Goal: Task Accomplishment & Management: Complete application form

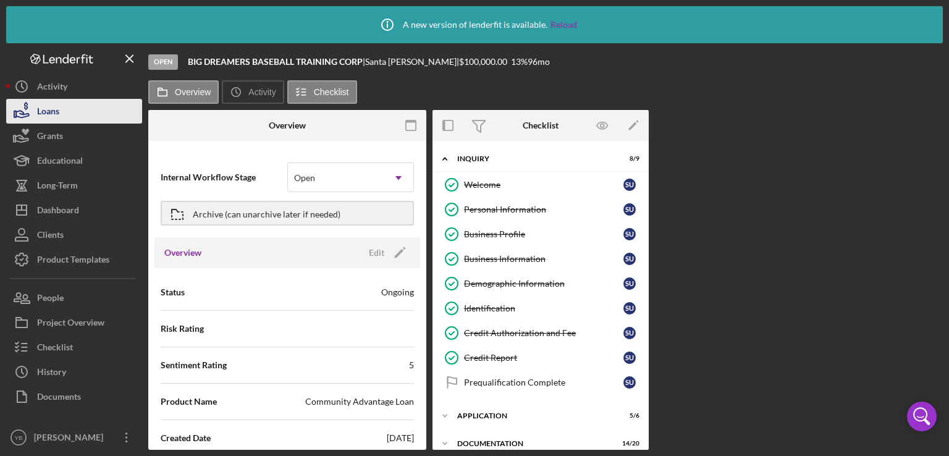
click at [41, 108] on div "Loans" at bounding box center [48, 113] width 22 height 28
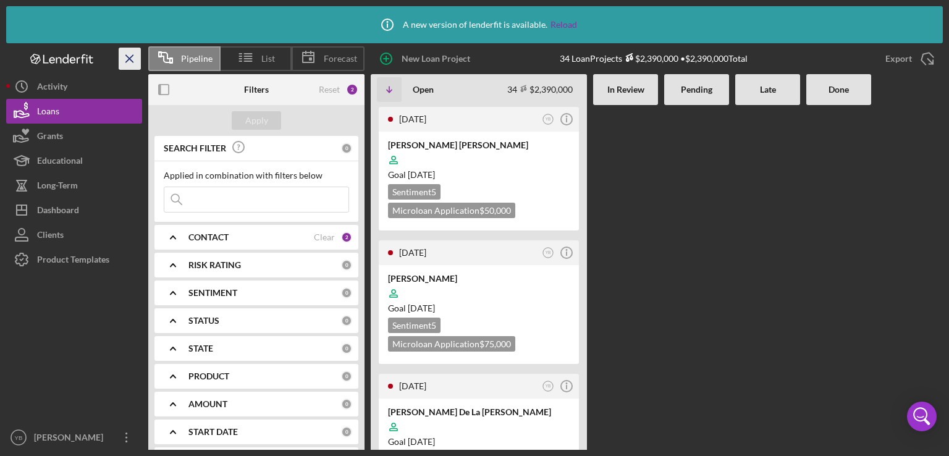
click at [127, 55] on line "button" at bounding box center [129, 58] width 7 height 7
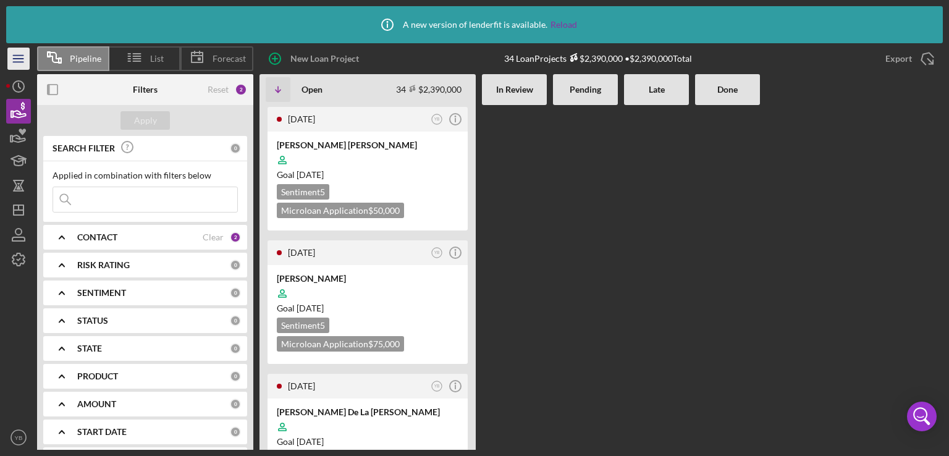
click at [16, 59] on line "button" at bounding box center [18, 59] width 10 height 0
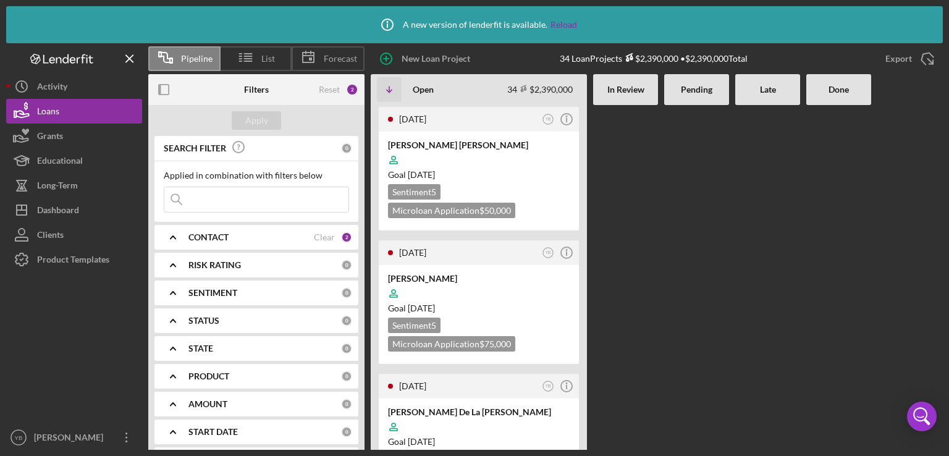
click at [621, 214] on Review at bounding box center [625, 277] width 65 height 345
click at [477, 425] on div at bounding box center [479, 426] width 182 height 23
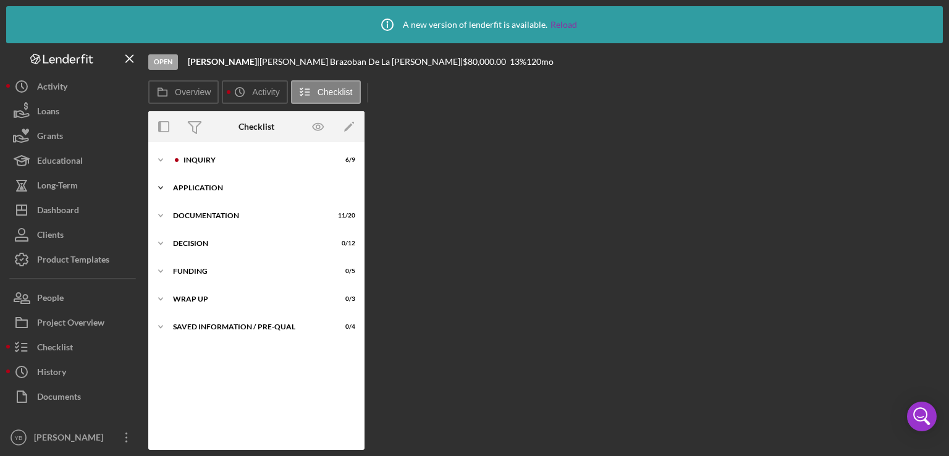
click at [221, 188] on div "Application" at bounding box center [261, 187] width 176 height 7
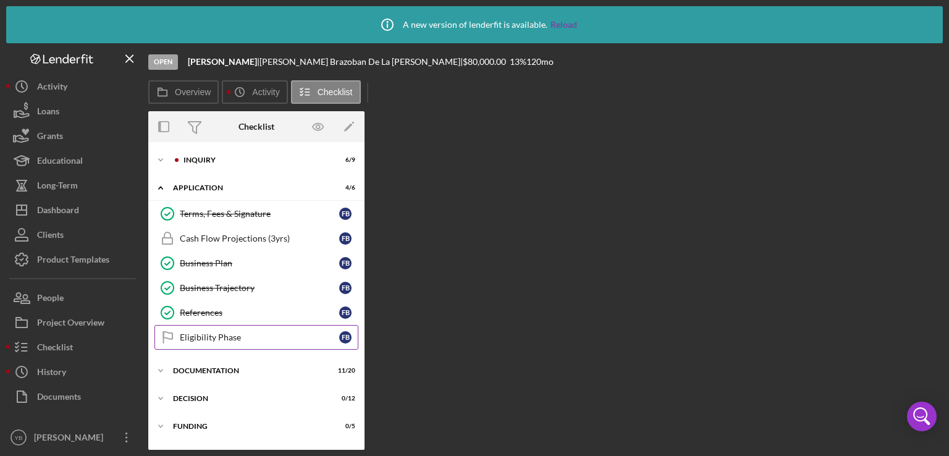
drag, startPoint x: 360, startPoint y: 235, endPoint x: 350, endPoint y: 335, distance: 100.5
click at [350, 335] on div "Terms, Fees & Signature Terms, Fees & Signature F B Cash Flow Projections (3yrs…" at bounding box center [256, 278] width 216 height 154
click at [208, 368] on div "Documentation" at bounding box center [261, 370] width 176 height 7
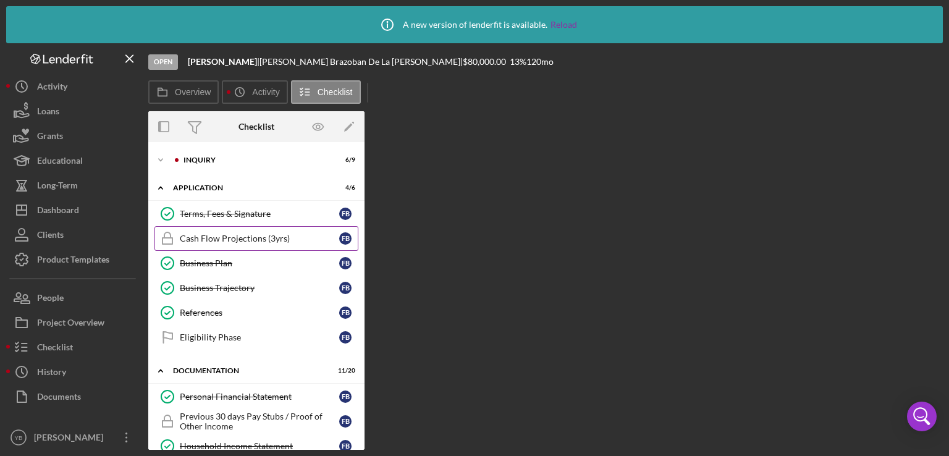
click at [253, 232] on link "Cash Flow Projections (3yrs) Cash Flow Projections (3yrs) F B" at bounding box center [256, 238] width 204 height 25
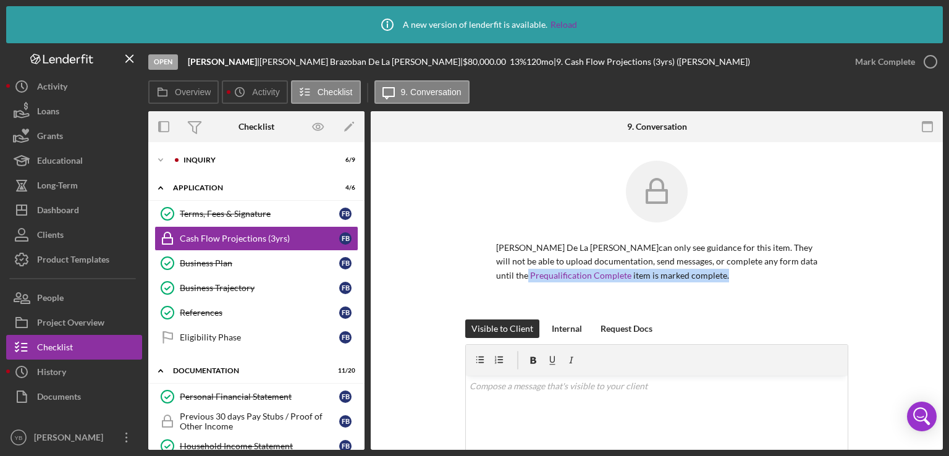
drag, startPoint x: 946, startPoint y: 266, endPoint x: 927, endPoint y: 288, distance: 29.3
click at [927, 288] on div "Icon/Info A new version of lenderfit is available. Reload Open Faustina Brazoba…" at bounding box center [474, 228] width 949 height 456
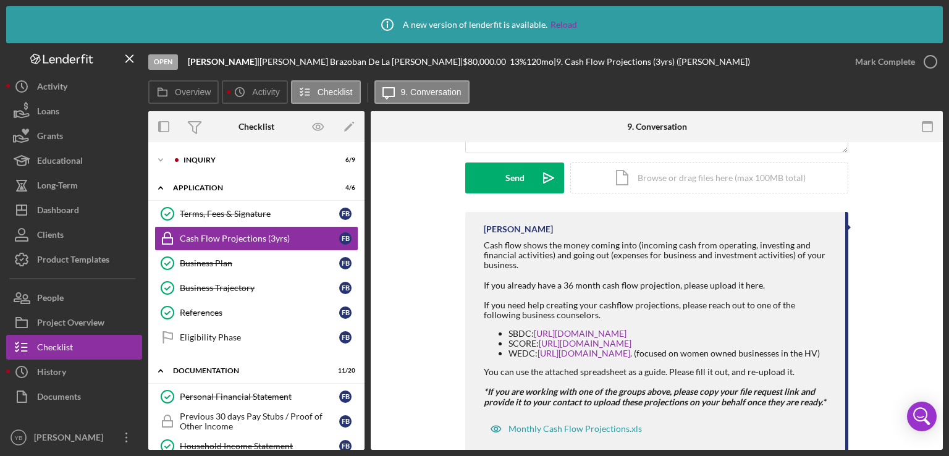
scroll to position [359, 0]
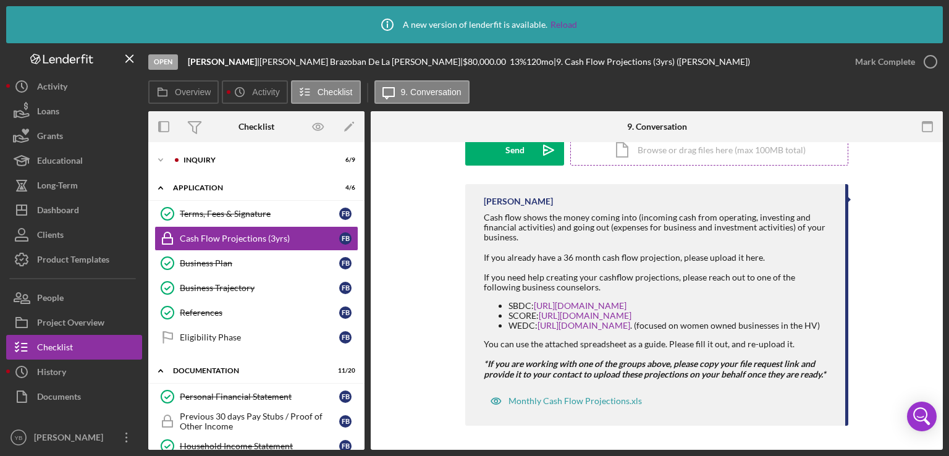
click at [757, 156] on div "Icon/Document Browse or drag files here (max 100MB total) Tap to choose files o…" at bounding box center [709, 150] width 278 height 31
click at [524, 153] on div "Upload" at bounding box center [515, 150] width 28 height 31
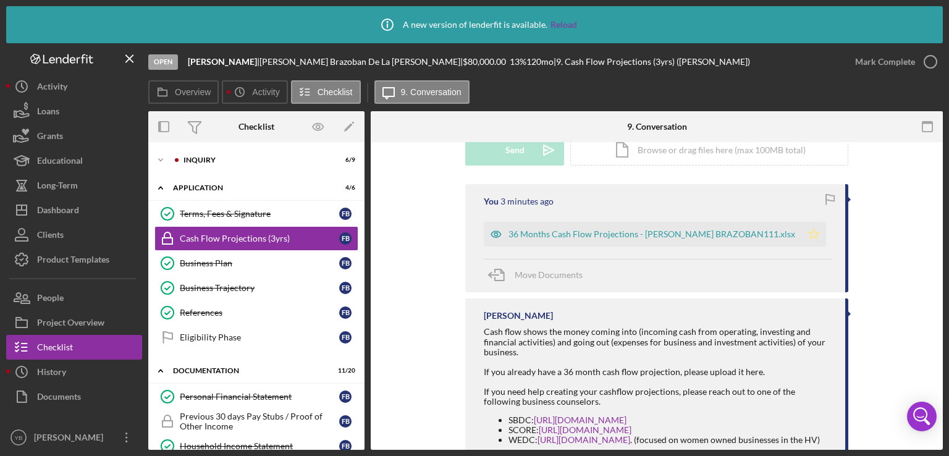
click at [801, 231] on icon "Icon/Star" at bounding box center [813, 234] width 25 height 25
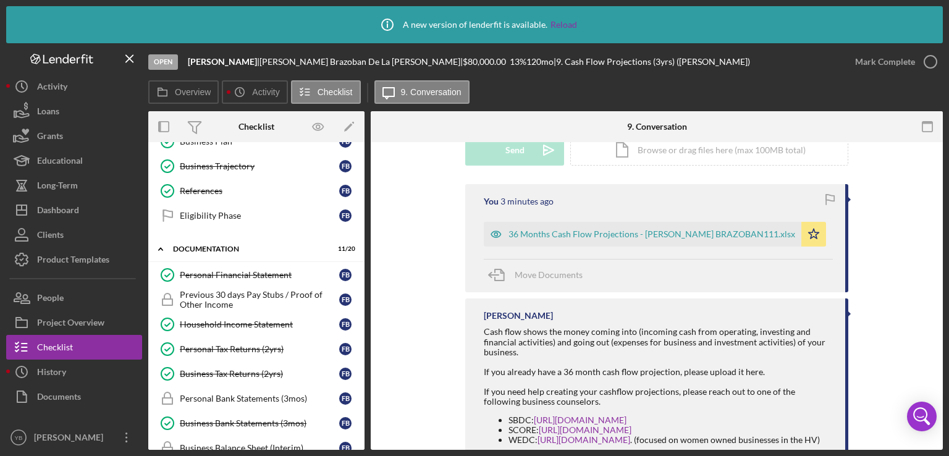
scroll to position [125, 0]
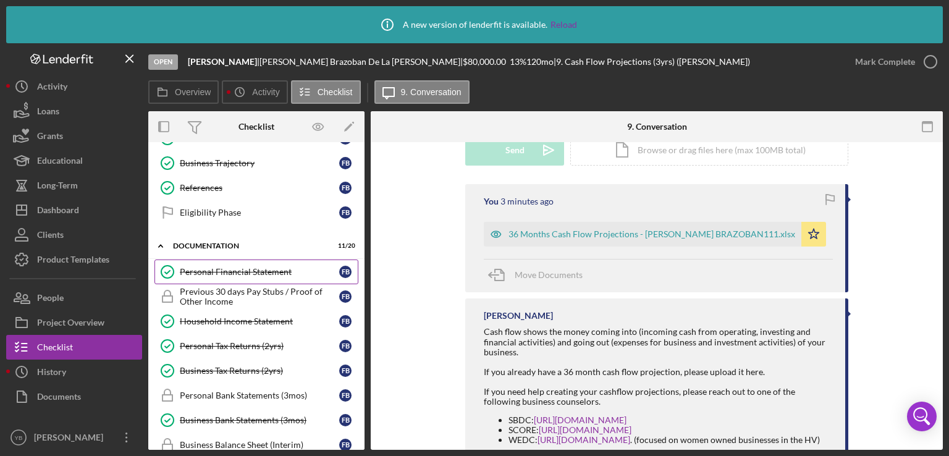
click at [251, 272] on div "Personal Financial Statement" at bounding box center [259, 272] width 159 height 10
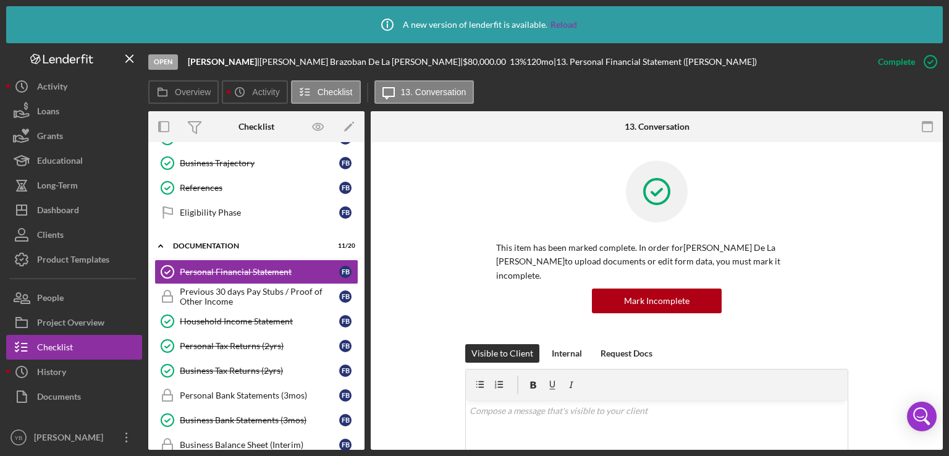
drag, startPoint x: 943, startPoint y: 258, endPoint x: 916, endPoint y: 329, distance: 76.3
click at [916, 329] on div "Icon/Info A new version of lenderfit is available. Reload Open Faustina Brazoba…" at bounding box center [474, 228] width 949 height 456
click at [916, 329] on div "This item has been marked complete. In order for Faustina Brazoban De La Cruz t…" at bounding box center [656, 252] width 535 height 183
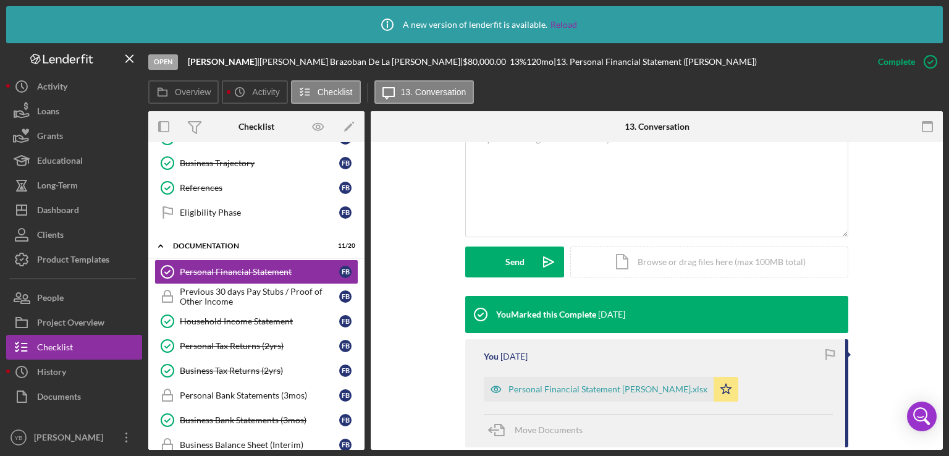
scroll to position [297, 0]
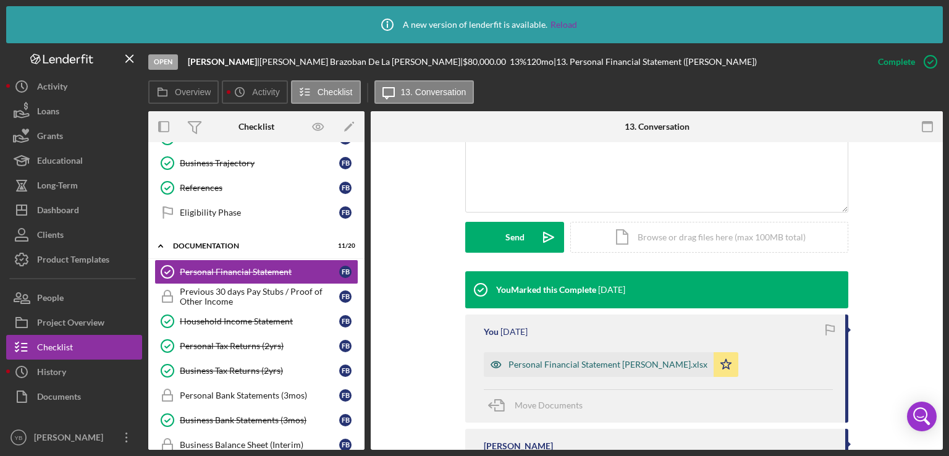
click at [644, 360] on div "Personal Financial Statement Faustina Brazoban.xlsx" at bounding box center [607, 365] width 199 height 10
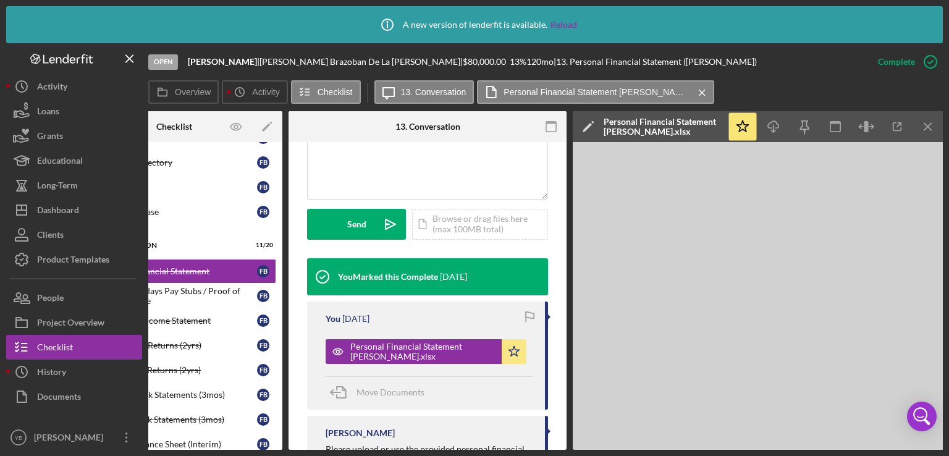
scroll to position [0, 0]
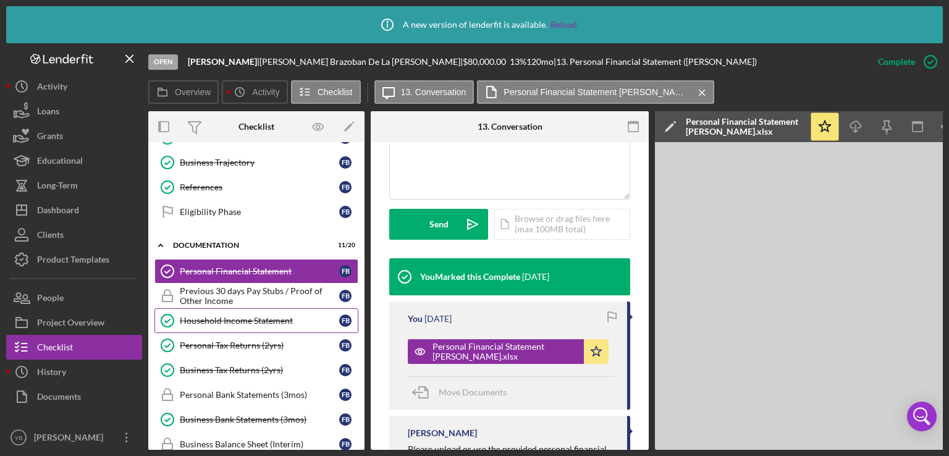
click at [227, 323] on link "Household Income Statement Household Income Statement F B" at bounding box center [256, 320] width 204 height 25
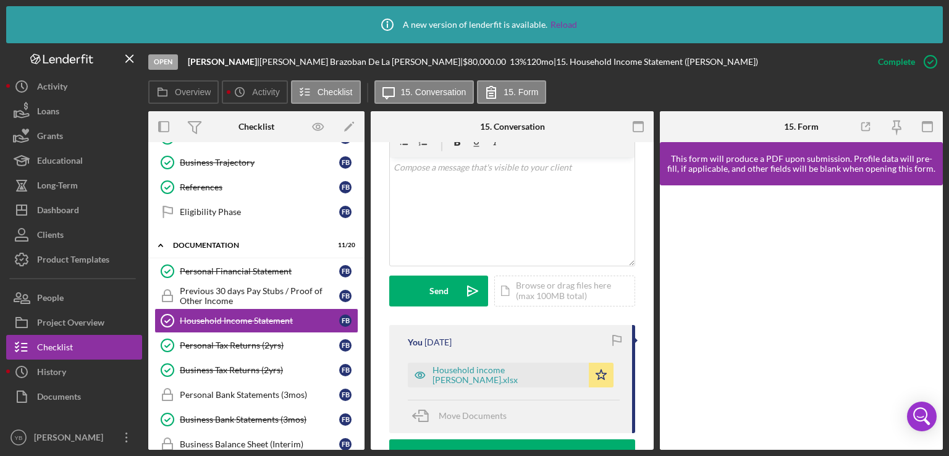
scroll to position [261, 0]
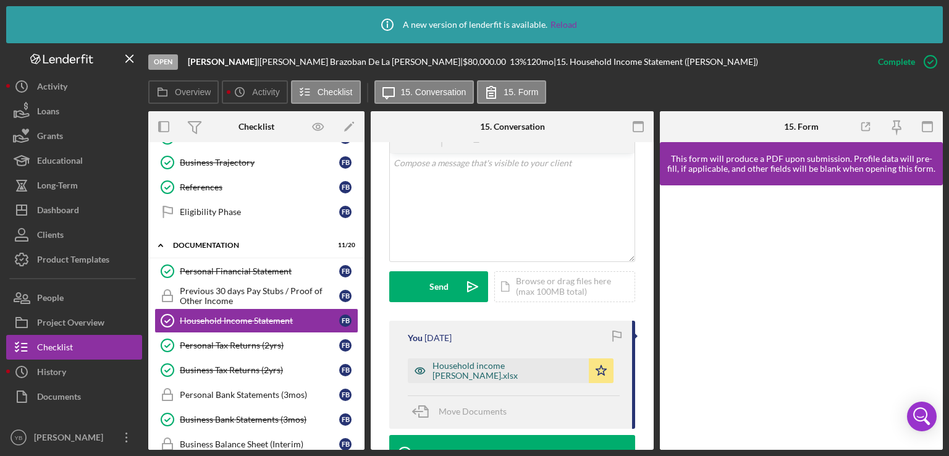
click at [500, 364] on div "Household income Faustina Brazoban.xlsx" at bounding box center [507, 371] width 150 height 20
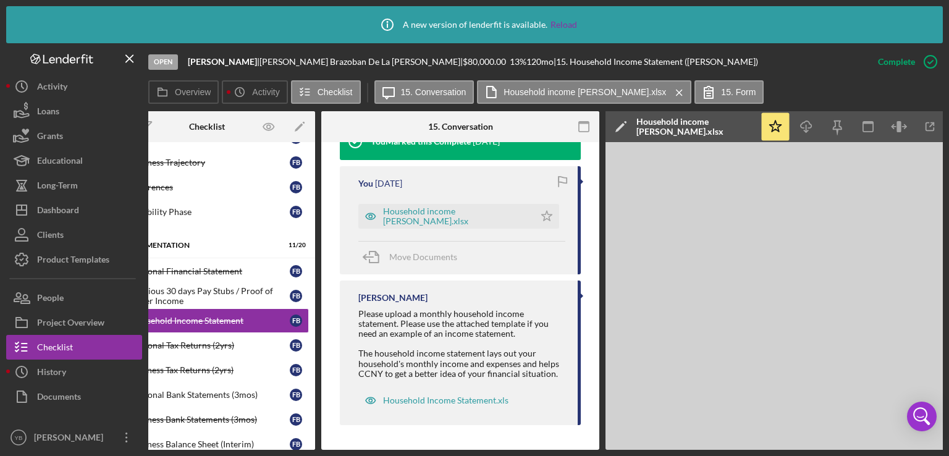
scroll to position [0, 0]
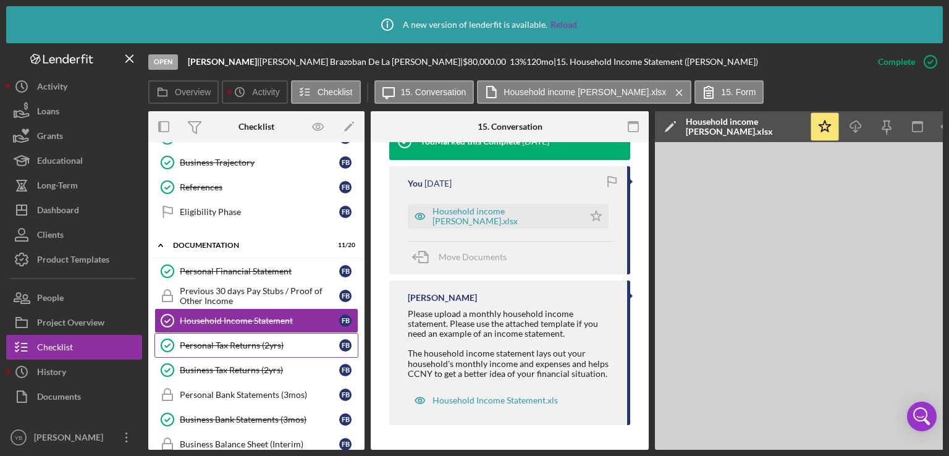
click at [242, 343] on div "Personal Tax Returns (2yrs)" at bounding box center [259, 345] width 159 height 10
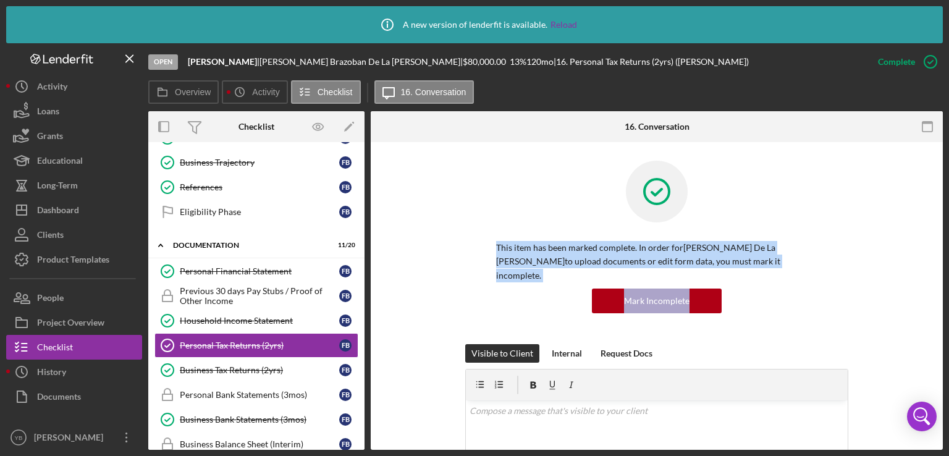
drag, startPoint x: 943, startPoint y: 214, endPoint x: 946, endPoint y: 314, distance: 100.7
click at [946, 314] on div "Icon/Info A new version of lenderfit is available. Reload Open Faustina Brazoba…" at bounding box center [474, 228] width 949 height 456
click at [909, 297] on div "This item has been marked complete. In order for Faustina Brazoban De La Cruz t…" at bounding box center [656, 252] width 535 height 183
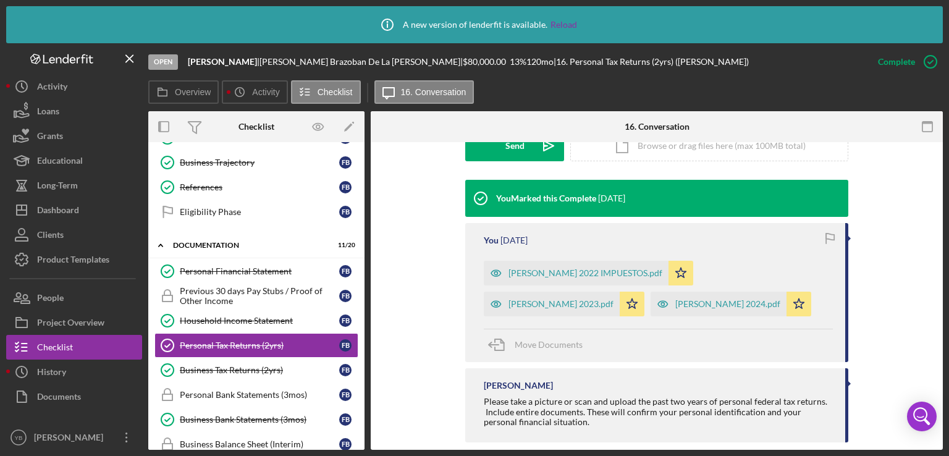
scroll to position [395, 0]
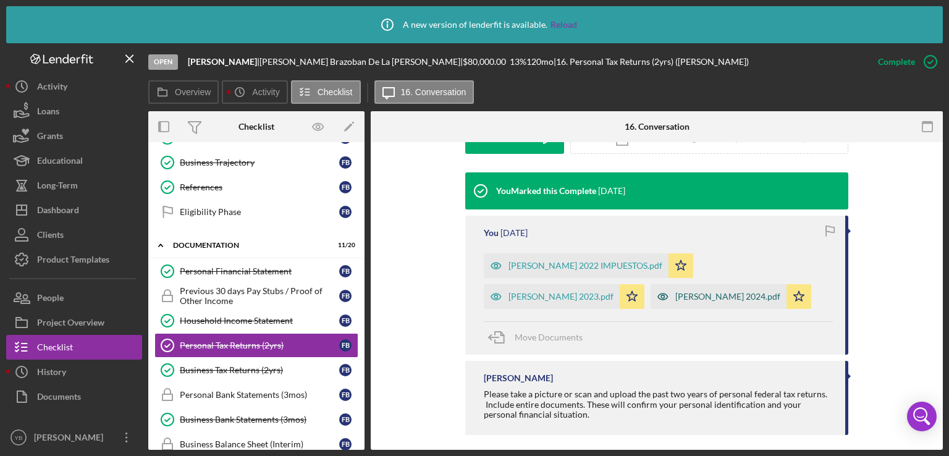
click at [675, 301] on div "BRAZOBAN FAUSTINA 2024.pdf" at bounding box center [727, 297] width 105 height 10
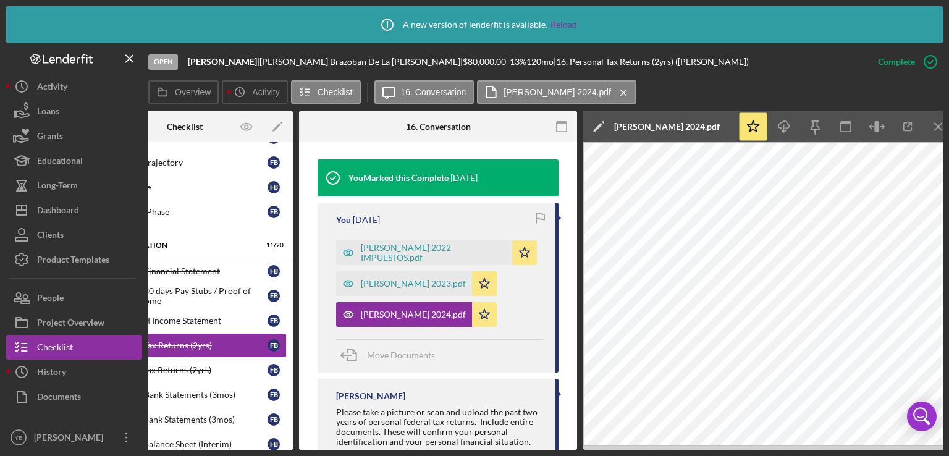
scroll to position [0, 82]
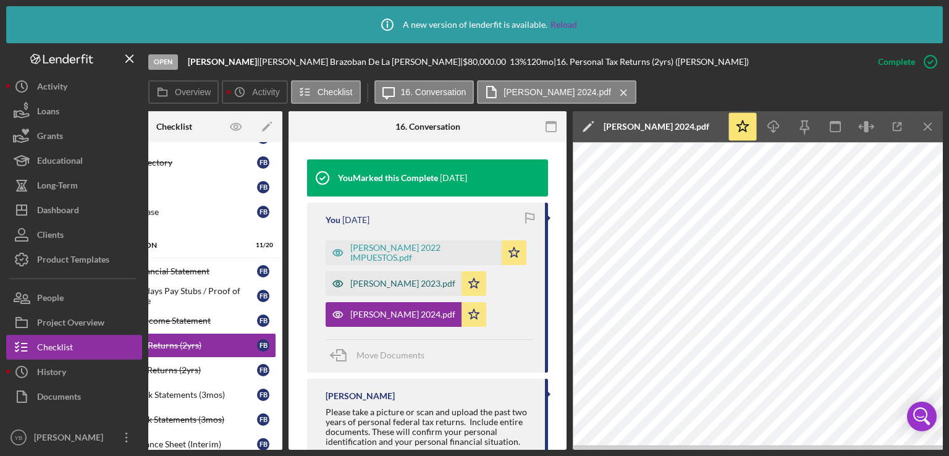
click at [435, 286] on div "BRAZOBAN FAUSTINA 2023.pdf" at bounding box center [402, 284] width 105 height 10
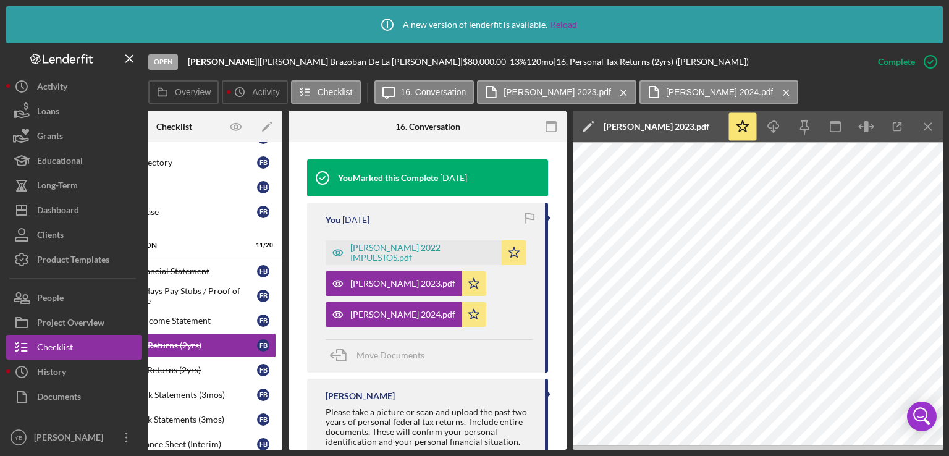
drag, startPoint x: 240, startPoint y: 445, endPoint x: 213, endPoint y: 447, distance: 27.2
click at [213, 447] on div "Overview Internal Workflow Stage Open Icon/Dropdown Arrow Archive (can unarchiv…" at bounding box center [545, 280] width 794 height 339
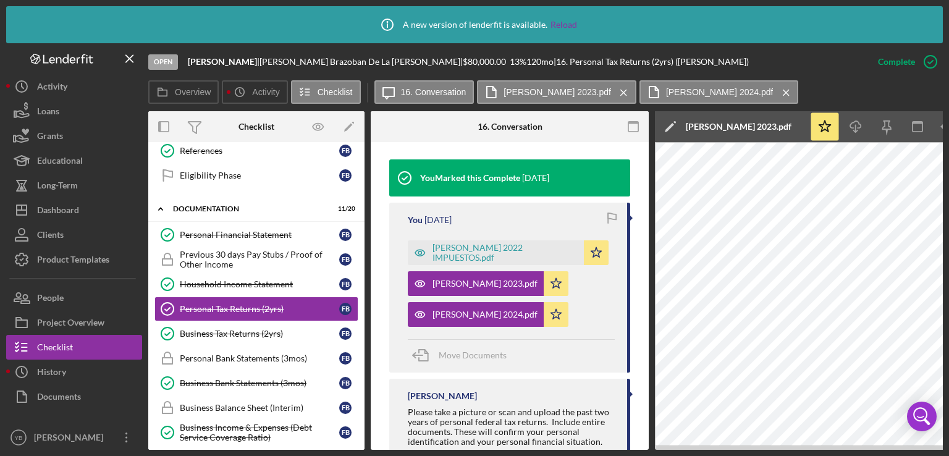
scroll to position [164, 0]
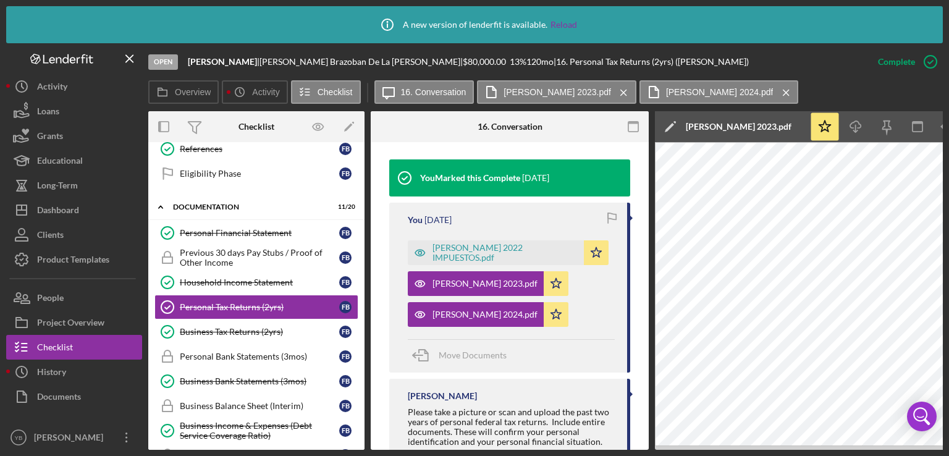
drag, startPoint x: 361, startPoint y: 287, endPoint x: 358, endPoint y: 324, distance: 37.8
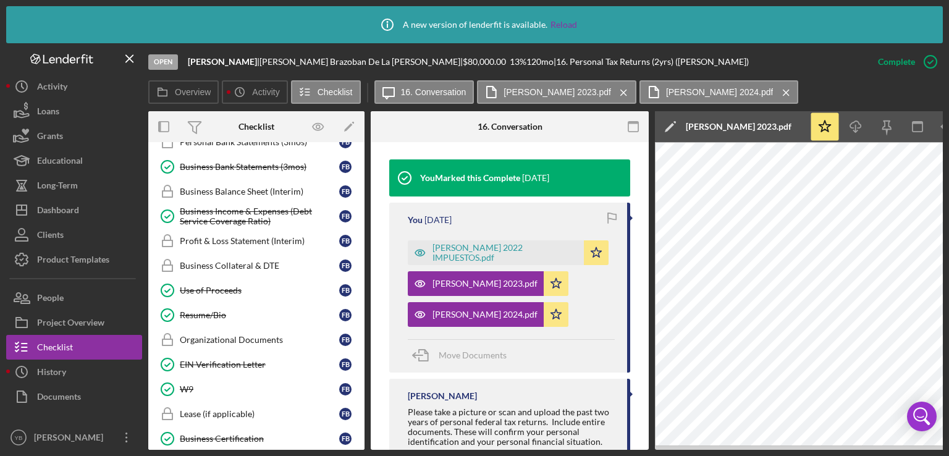
scroll to position [376, 0]
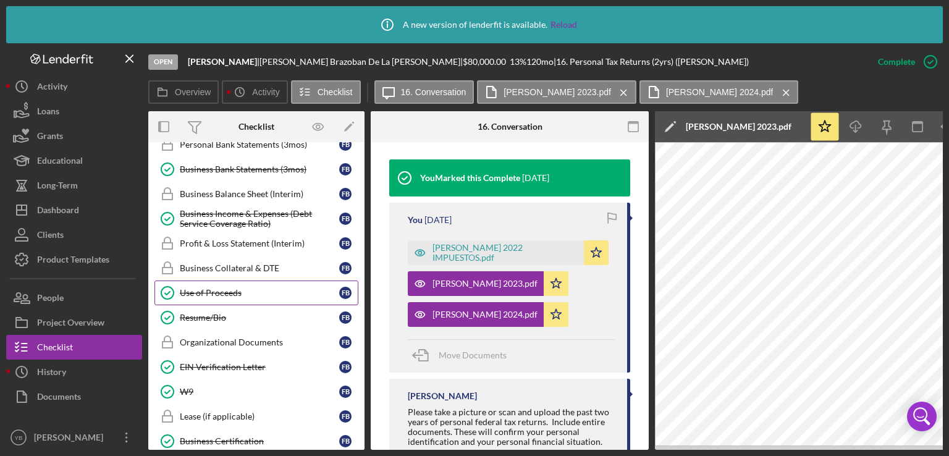
click at [227, 288] on div "Use of Proceeds" at bounding box center [259, 293] width 159 height 10
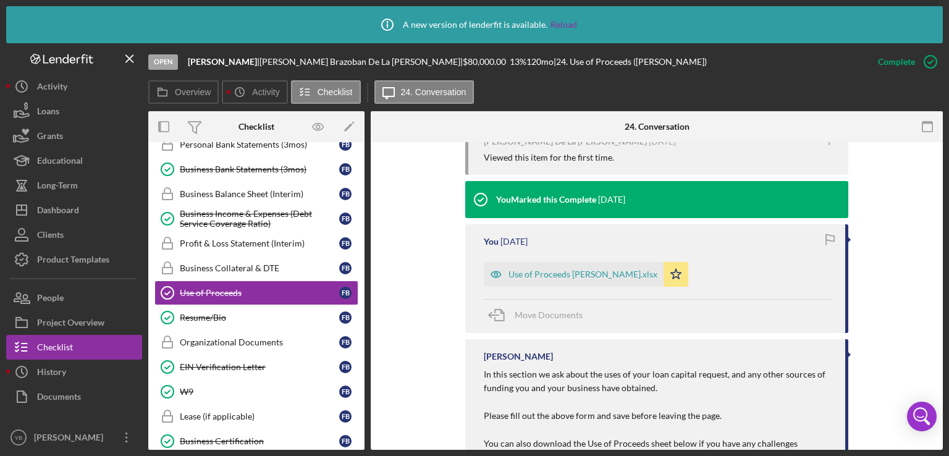
scroll to position [456, 0]
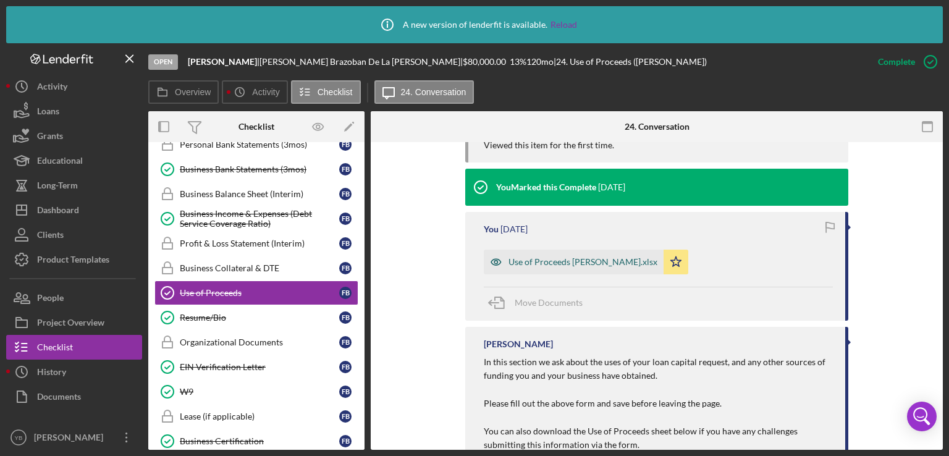
click at [600, 257] on div "Use of Proceeds [PERSON_NAME].xlsx" at bounding box center [582, 262] width 149 height 10
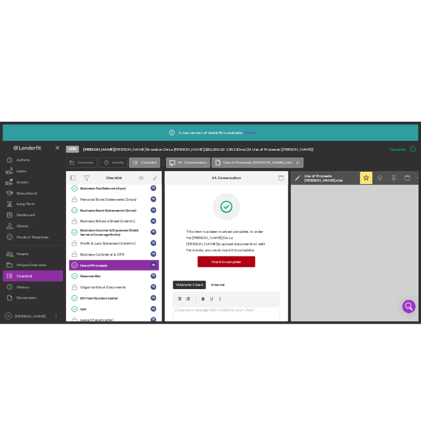
scroll to position [213, 0]
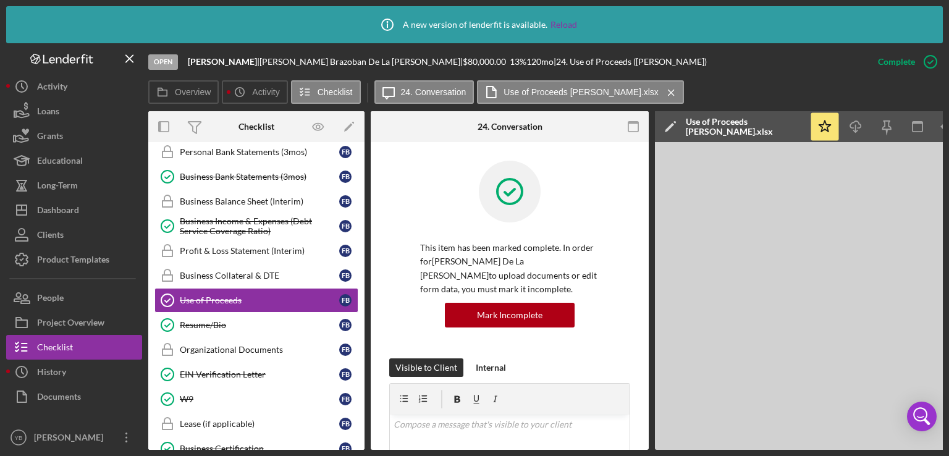
click at [944, 124] on div "Icon/Info A new version of lenderfit is available. Reload Open Faustina Brazoba…" at bounding box center [474, 228] width 949 height 456
click at [130, 65] on icon "Icon/Menu Close" at bounding box center [130, 59] width 28 height 28
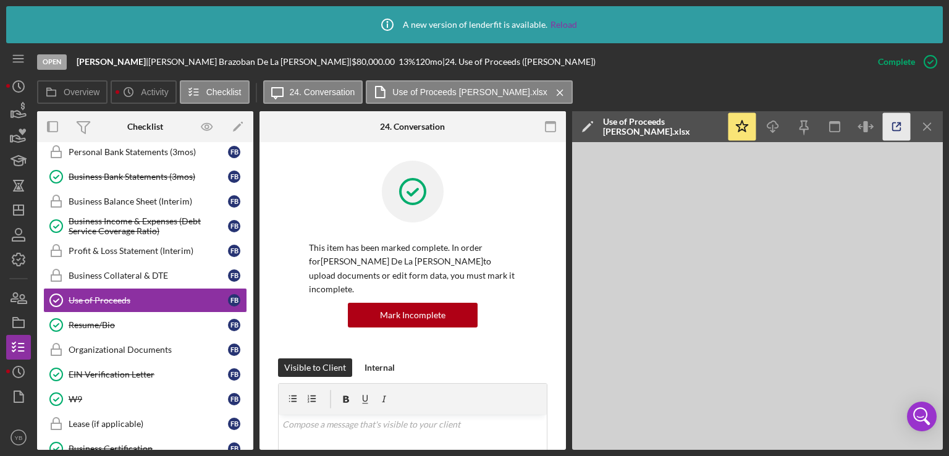
click at [895, 129] on icon "button" at bounding box center [897, 127] width 28 height 28
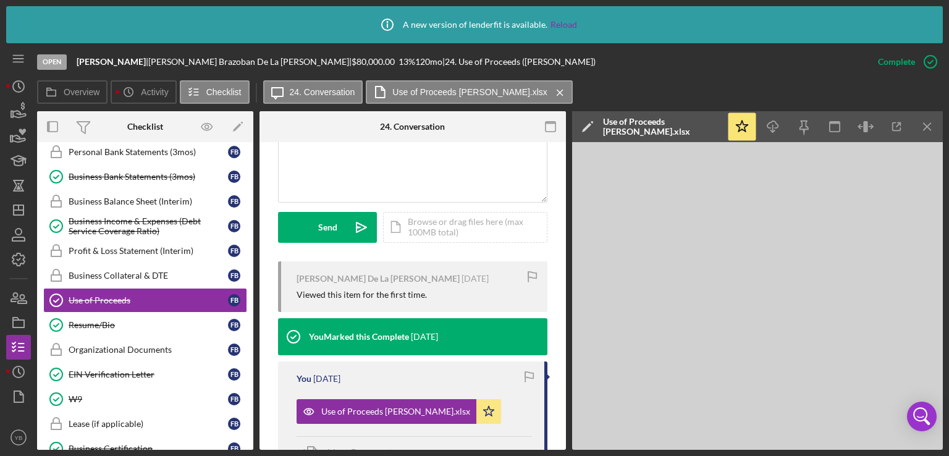
scroll to position [336, 0]
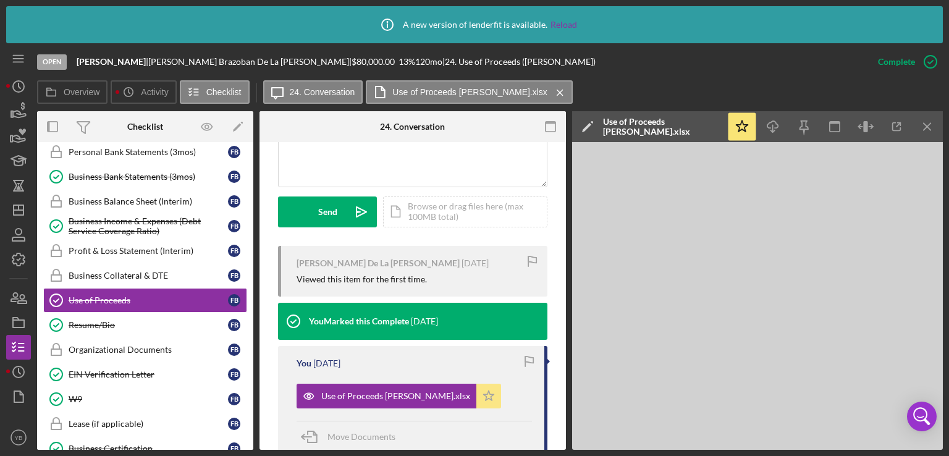
click at [486, 384] on icon "Icon/Star" at bounding box center [488, 396] width 25 height 25
click at [440, 201] on div "Icon/Document Browse or drag files here (max 100MB total) Tap to choose files o…" at bounding box center [465, 211] width 164 height 31
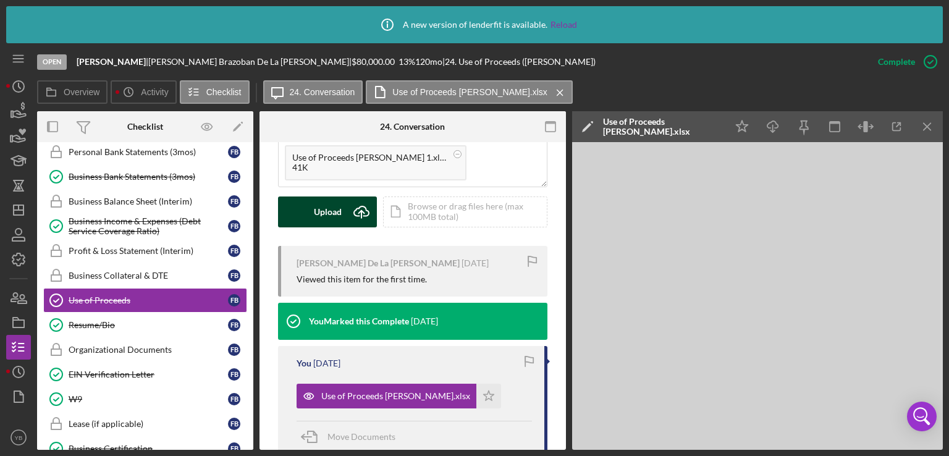
click at [341, 201] on button "Upload Icon/Upload" at bounding box center [327, 211] width 99 height 31
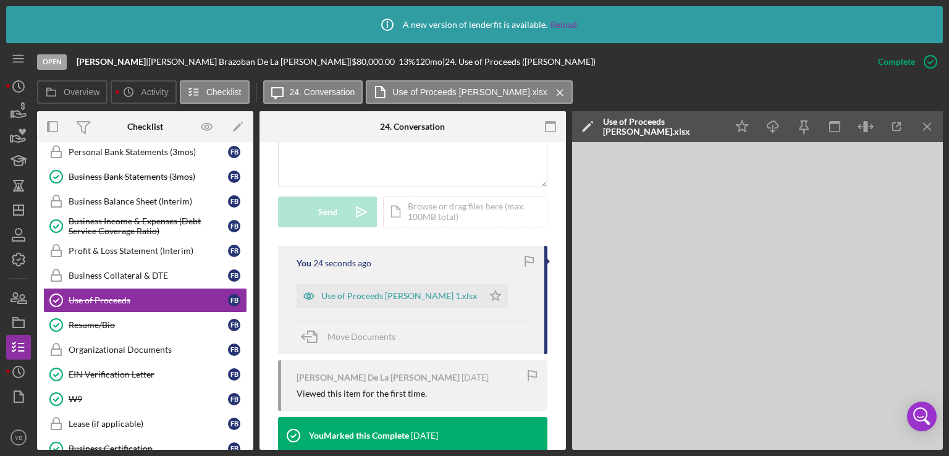
drag, startPoint x: 253, startPoint y: 302, endPoint x: 251, endPoint y: 324, distance: 21.7
click at [251, 324] on div "Overview Internal Workflow Stage Open Icon/Dropdown Arrow Archive (can unarchiv…" at bounding box center [490, 280] width 906 height 339
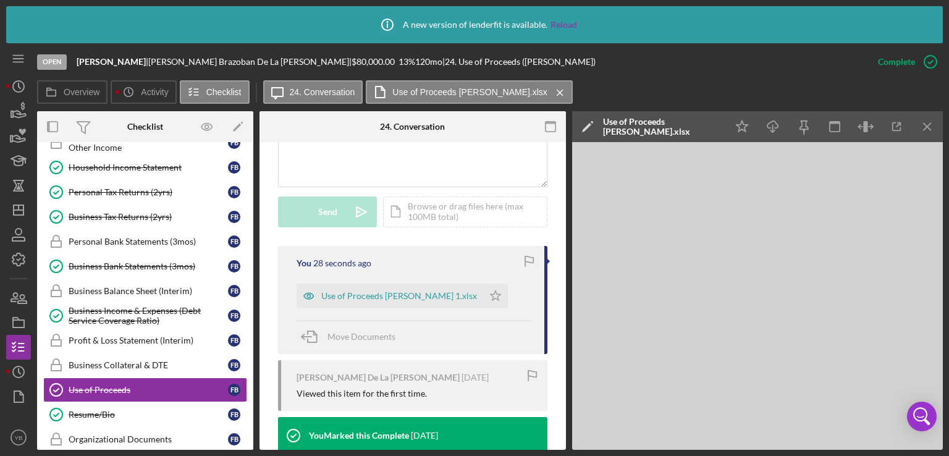
scroll to position [127, 0]
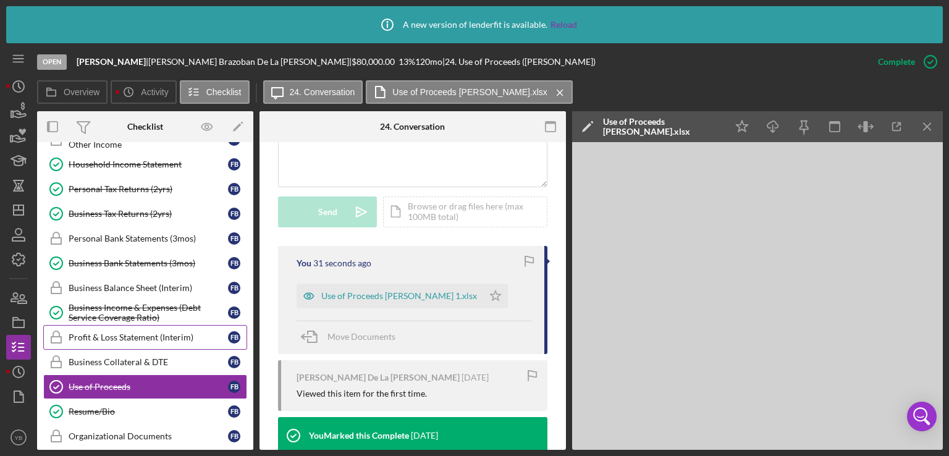
click at [158, 339] on link "Profit & Loss Statement (Interim) Profit & Loss Statement (Interim) F B" at bounding box center [145, 337] width 204 height 25
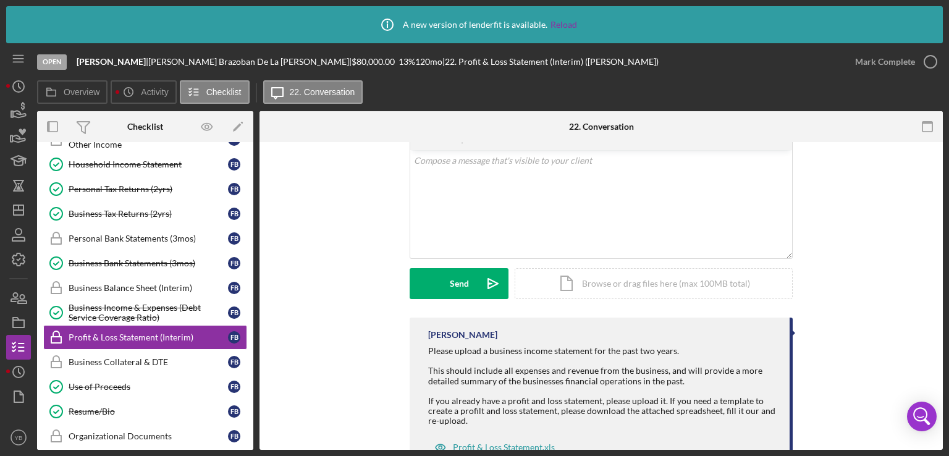
scroll to position [225, 0]
click at [685, 275] on div "Icon/Document Browse or drag files here (max 100MB total) Tap to choose files o…" at bounding box center [654, 284] width 278 height 31
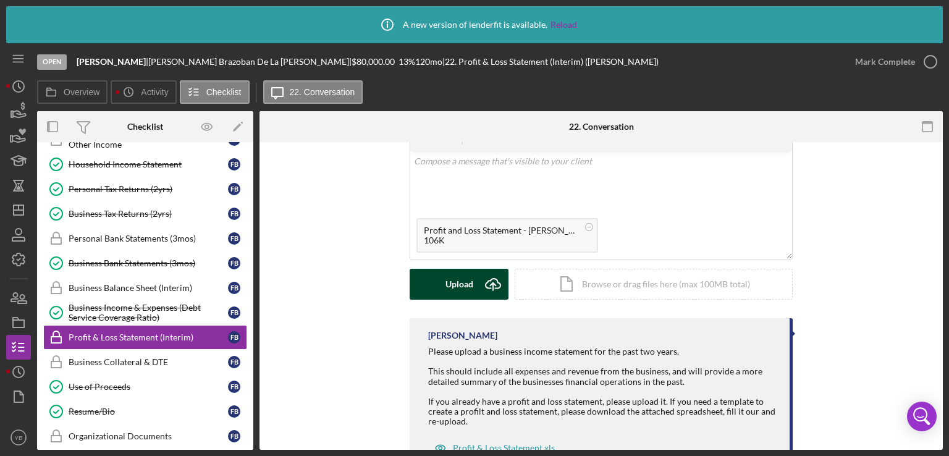
click at [463, 285] on div "Upload" at bounding box center [459, 284] width 28 height 31
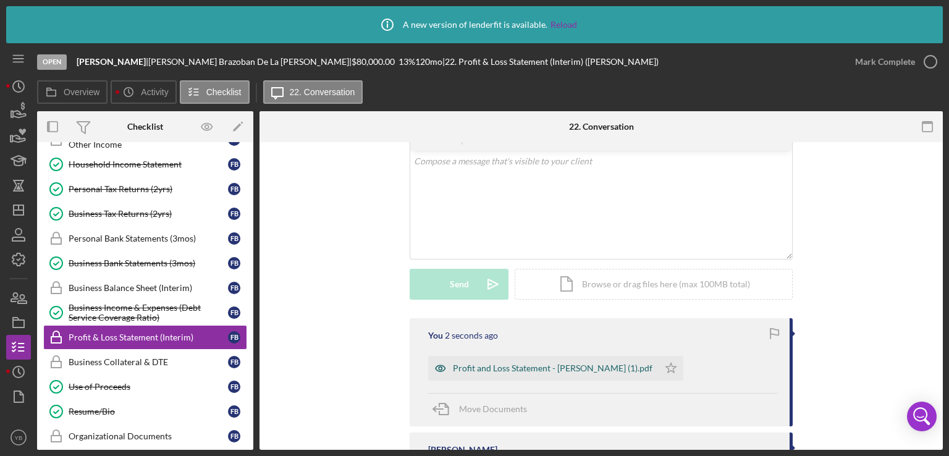
click at [477, 370] on div "Profit and Loss Statement - Faustina Brazoban (1).pdf" at bounding box center [553, 368] width 200 height 10
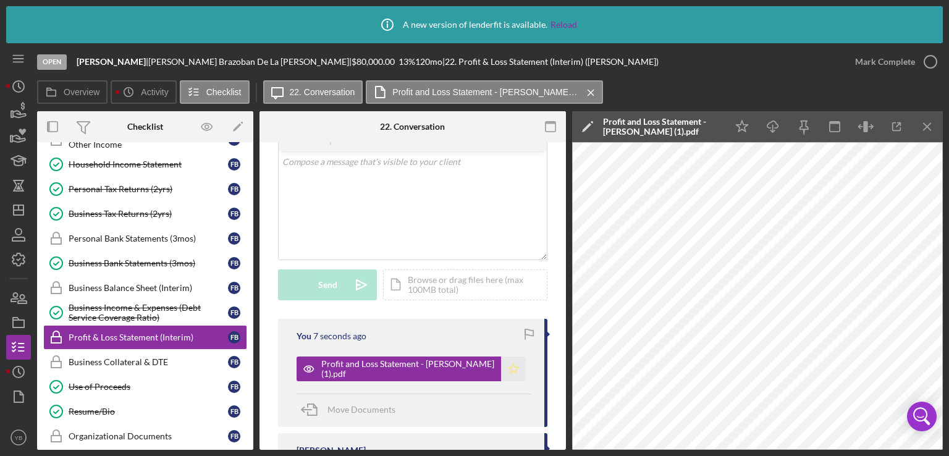
click at [513, 370] on icon "Icon/Star" at bounding box center [513, 368] width 25 height 25
click at [883, 67] on div "Mark Complete" at bounding box center [885, 61] width 60 height 25
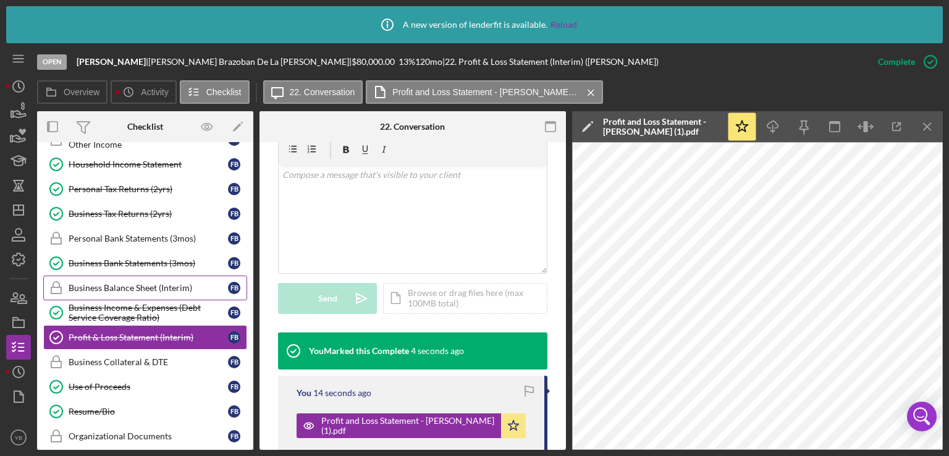
click at [155, 283] on div "Business Balance Sheet (Interim)" at bounding box center [148, 288] width 159 height 10
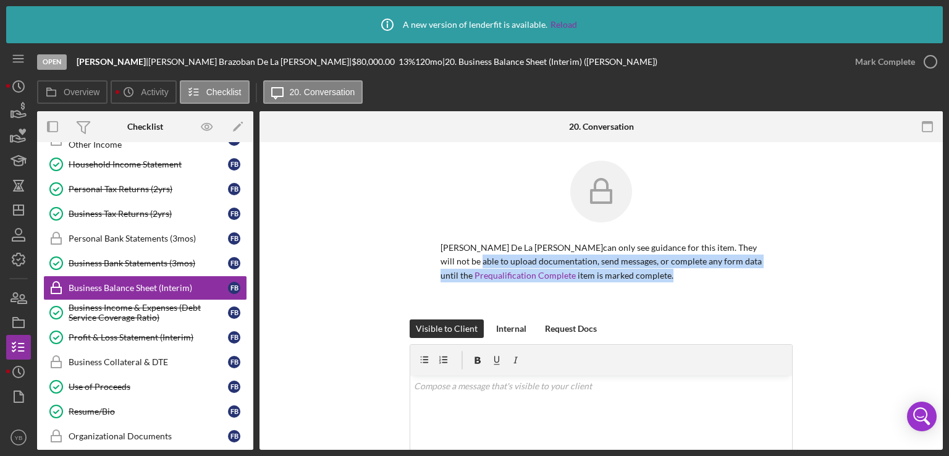
drag, startPoint x: 943, startPoint y: 250, endPoint x: 876, endPoint y: 281, distance: 73.5
click at [876, 281] on div "Icon/Info A new version of lenderfit is available. Reload Open Faustina Brazoba…" at bounding box center [474, 228] width 949 height 456
click at [876, 281] on div "Faustina Brazoban De La Cruz can only see guidance for this item. They will not…" at bounding box center [601, 240] width 646 height 159
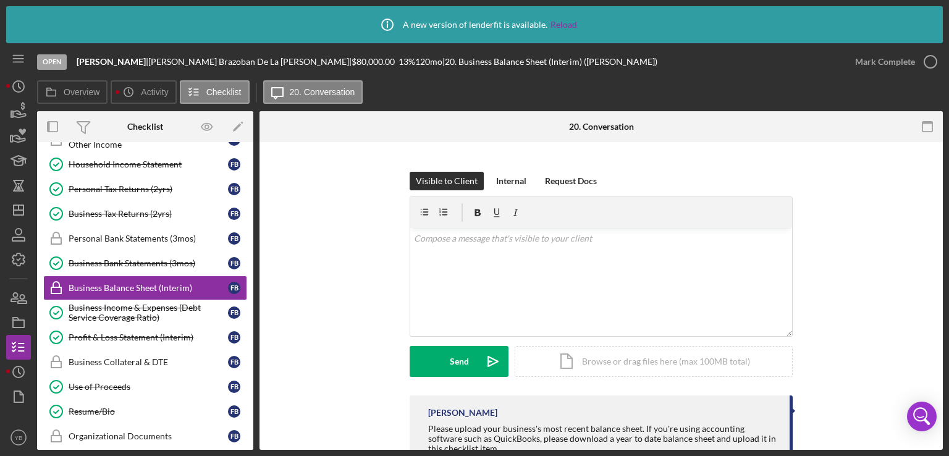
scroll to position [198, 0]
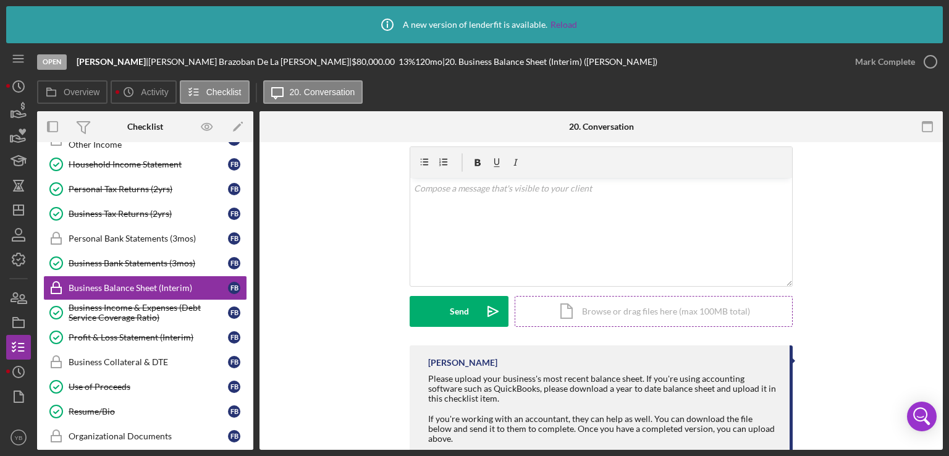
click at [703, 307] on div "Icon/Document Browse or drag files here (max 100MB total) Tap to choose files o…" at bounding box center [654, 311] width 278 height 31
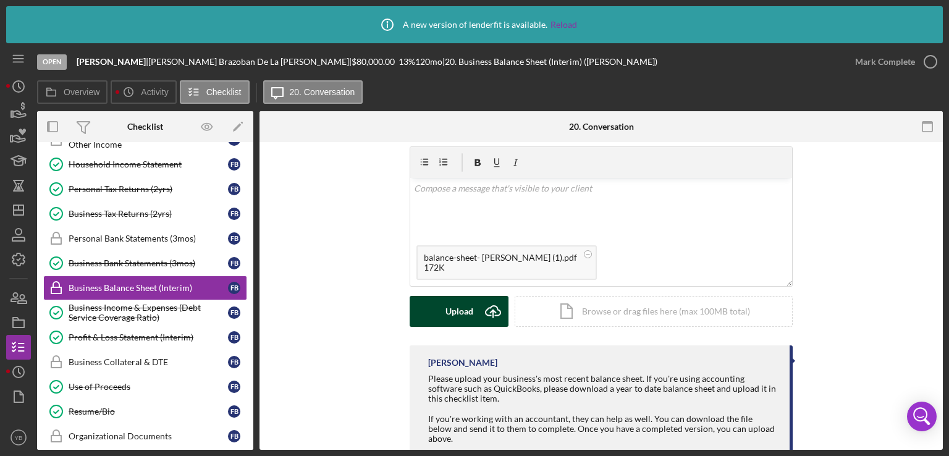
click at [454, 321] on div "Upload" at bounding box center [459, 311] width 28 height 31
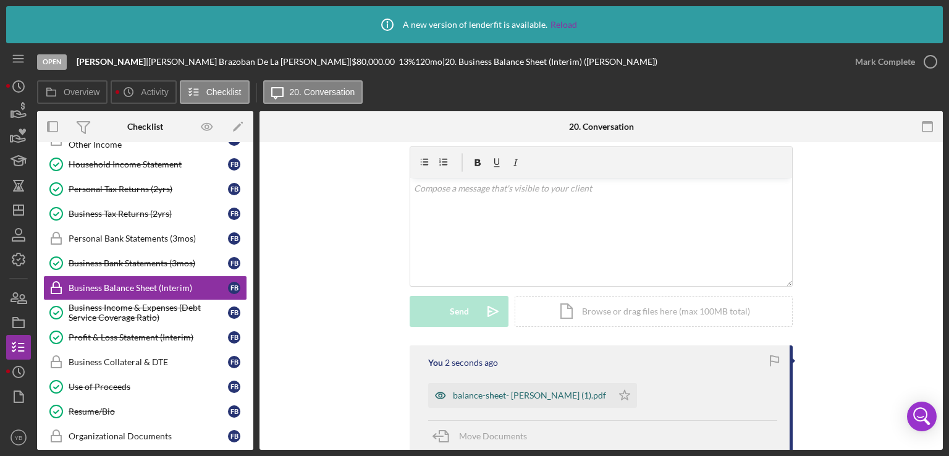
click at [499, 394] on div "balance-sheet- FAUSTINA BRAZOBAN (1).pdf" at bounding box center [529, 395] width 153 height 10
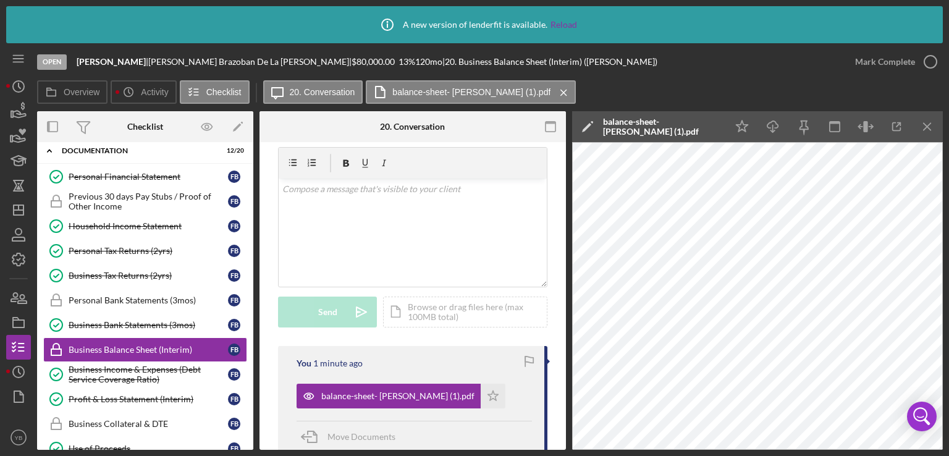
scroll to position [0, 0]
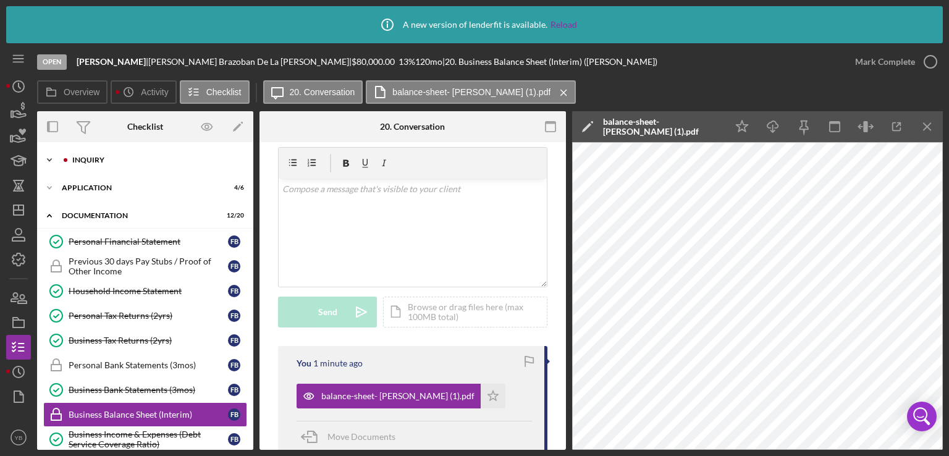
click at [87, 162] on div "Inquiry" at bounding box center [155, 159] width 166 height 7
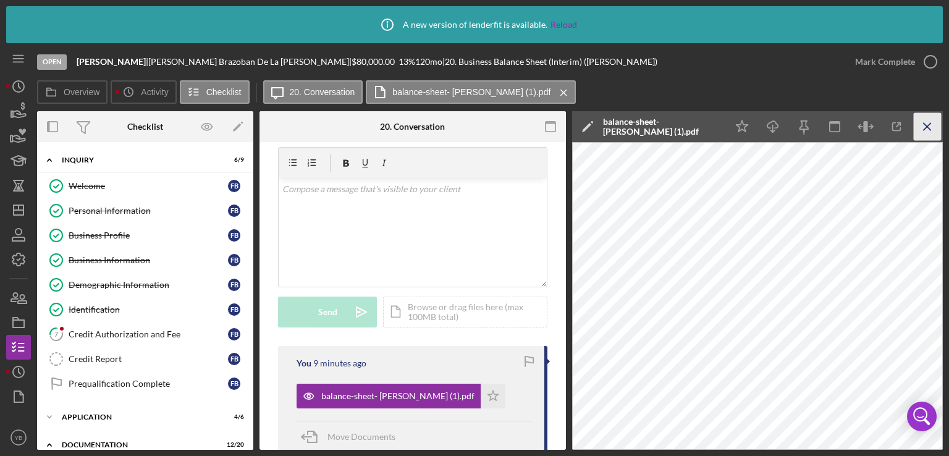
click at [926, 127] on line "button" at bounding box center [927, 126] width 7 height 7
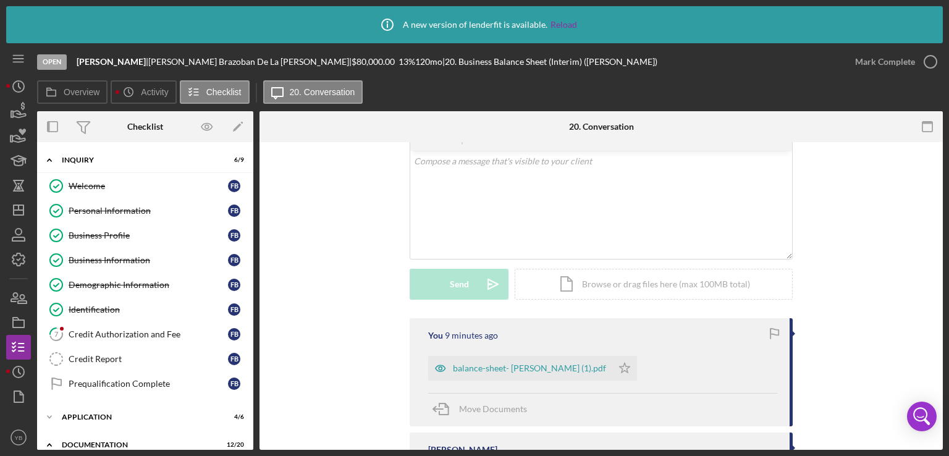
scroll to position [198, 0]
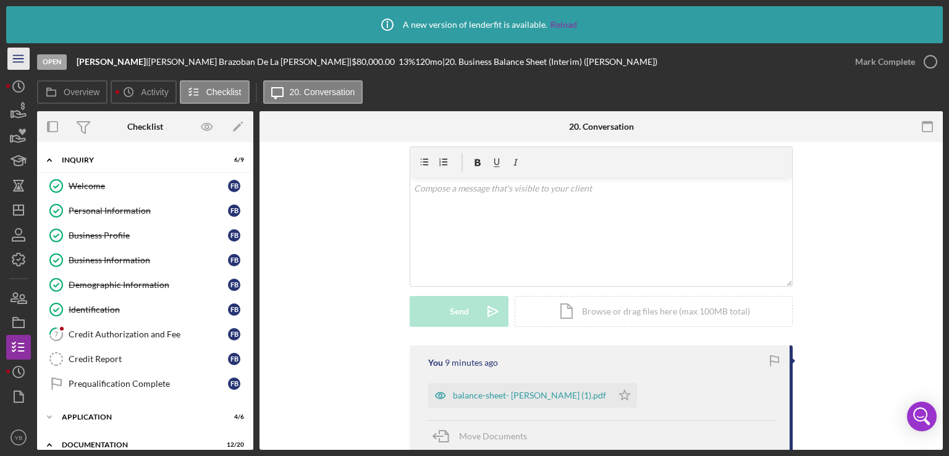
click at [17, 64] on icon "Icon/Menu" at bounding box center [19, 59] width 28 height 28
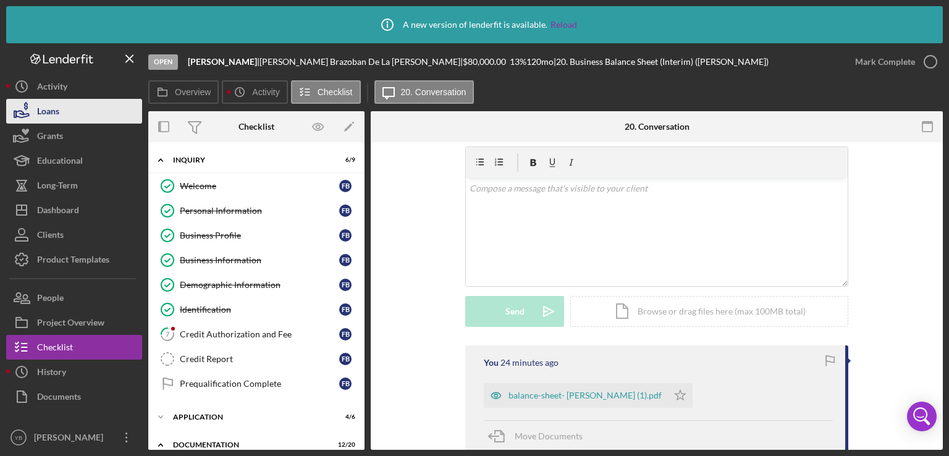
click at [91, 119] on button "Loans" at bounding box center [74, 111] width 136 height 25
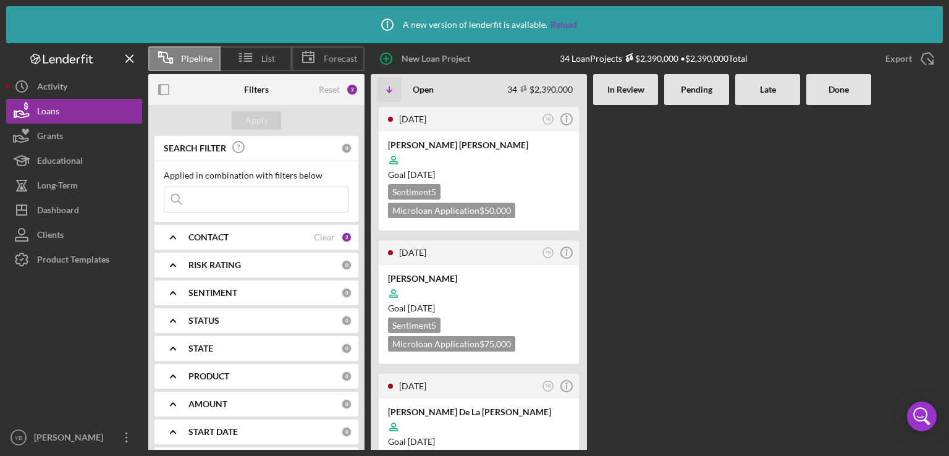
click at [647, 290] on Review at bounding box center [625, 277] width 65 height 345
click at [494, 170] on div "Goal 2 months from now" at bounding box center [479, 175] width 182 height 12
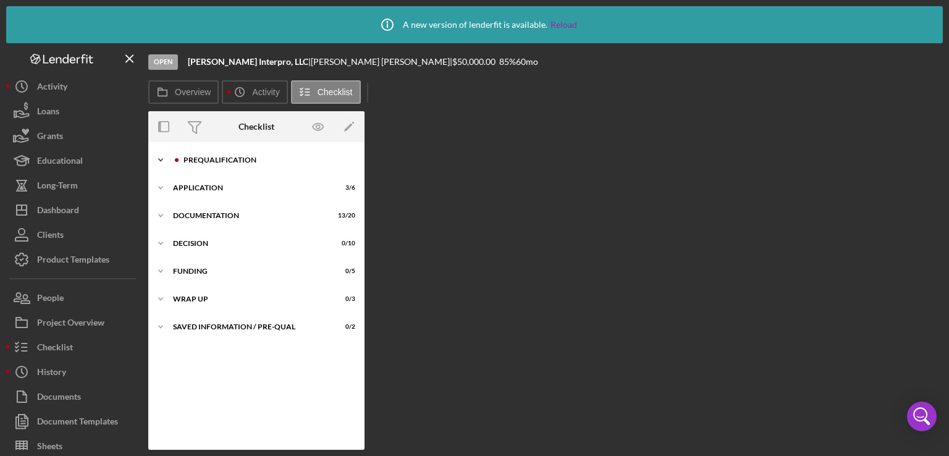
click at [251, 167] on div "Icon/Expander Prequalification 0 / 10" at bounding box center [256, 160] width 216 height 25
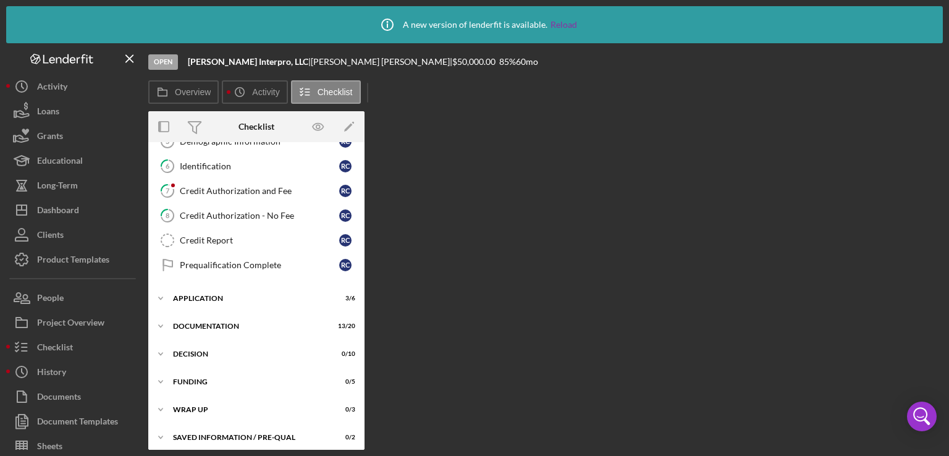
scroll to position [148, 0]
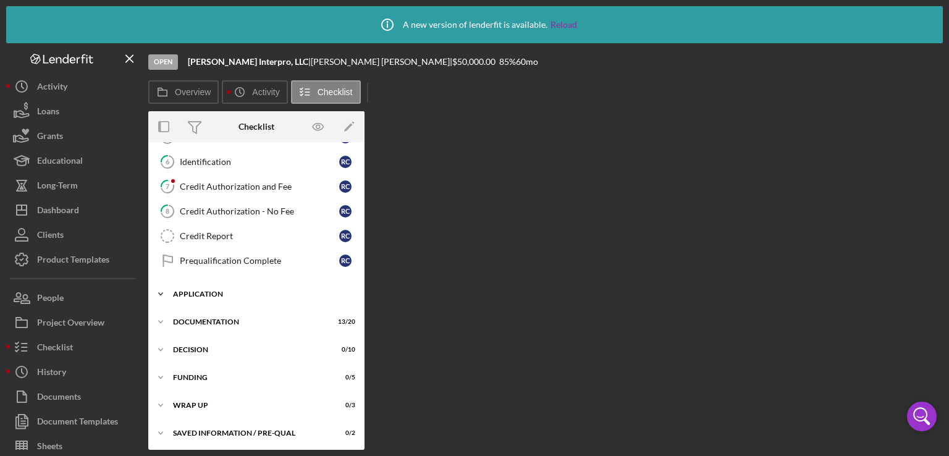
click at [199, 292] on div "Application" at bounding box center [261, 293] width 176 height 7
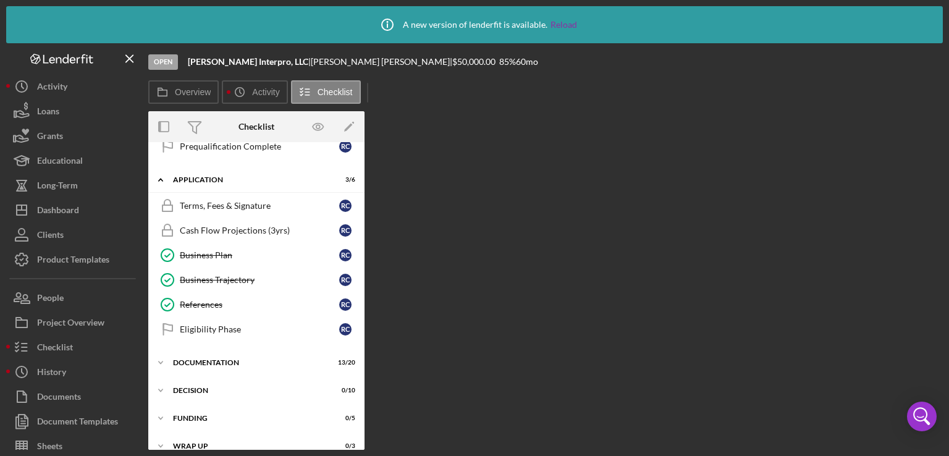
scroll to position [301, 0]
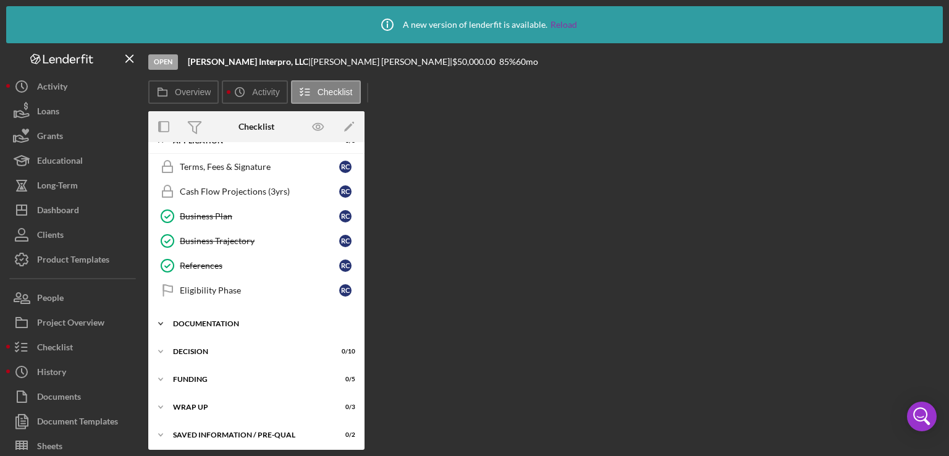
click at [238, 322] on div "Documentation" at bounding box center [261, 323] width 176 height 7
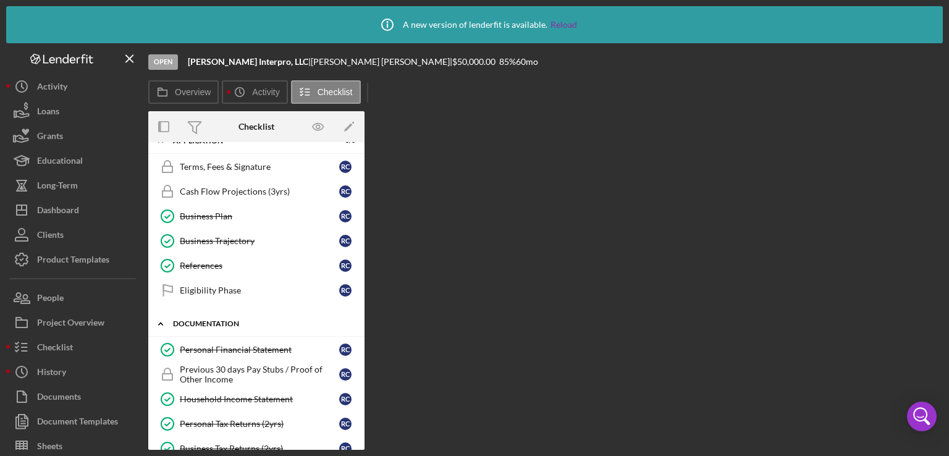
drag, startPoint x: 366, startPoint y: 280, endPoint x: 359, endPoint y: 308, distance: 28.6
click at [359, 308] on div "Overview Internal Workflow Stage Open Icon/Dropdown Arrow Archive (can unarchiv…" at bounding box center [545, 280] width 794 height 339
click at [360, 311] on div "Icon/Expander Documentation 13 / 20" at bounding box center [256, 323] width 216 height 25
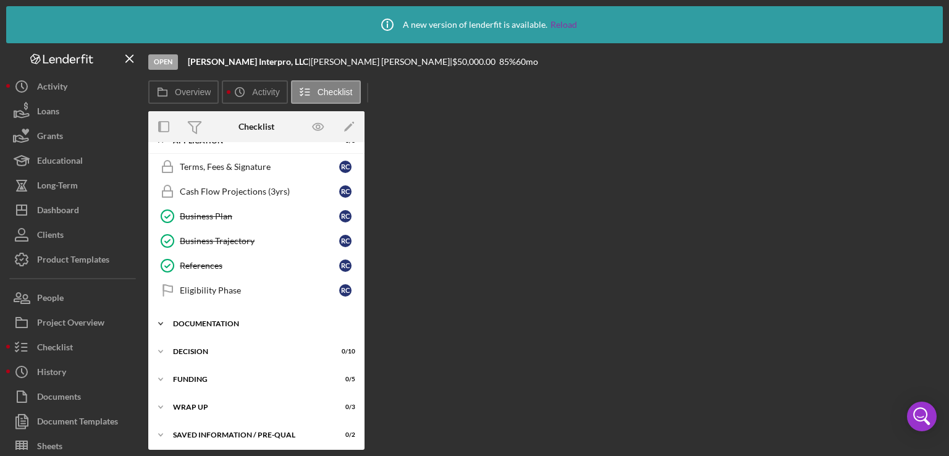
drag, startPoint x: 360, startPoint y: 308, endPoint x: 217, endPoint y: 317, distance: 143.0
click at [217, 317] on div "Icon/Expander Documentation 13 / 20" at bounding box center [256, 323] width 216 height 25
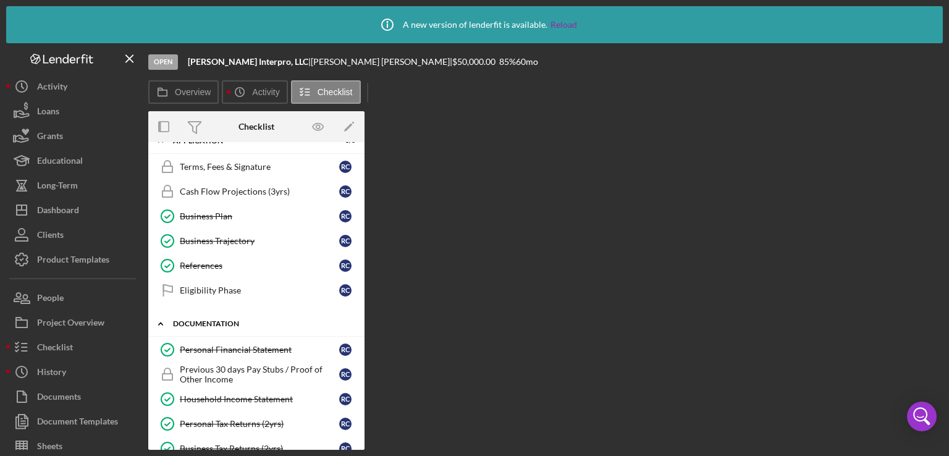
click at [217, 320] on div "Documentation" at bounding box center [261, 323] width 176 height 7
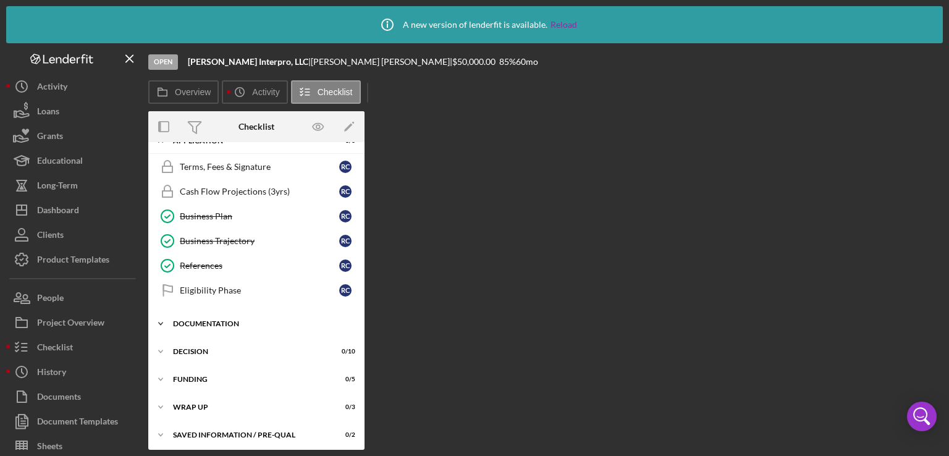
click at [217, 320] on div "Documentation" at bounding box center [261, 323] width 176 height 7
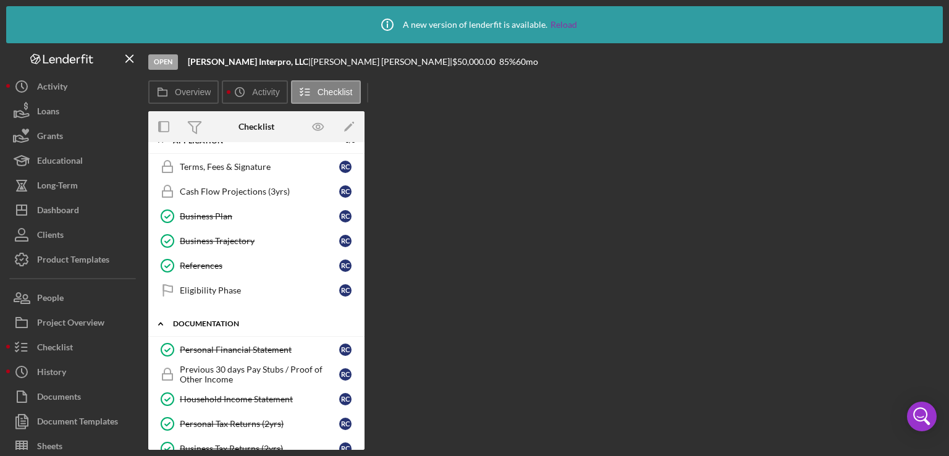
click at [360, 307] on div "Icon/Expander Prequalification 0 / 10 1 Welcome R C 2 Personal Information R C …" at bounding box center [256, 398] width 216 height 1102
drag, startPoint x: 360, startPoint y: 307, endPoint x: 357, endPoint y: 342, distance: 35.3
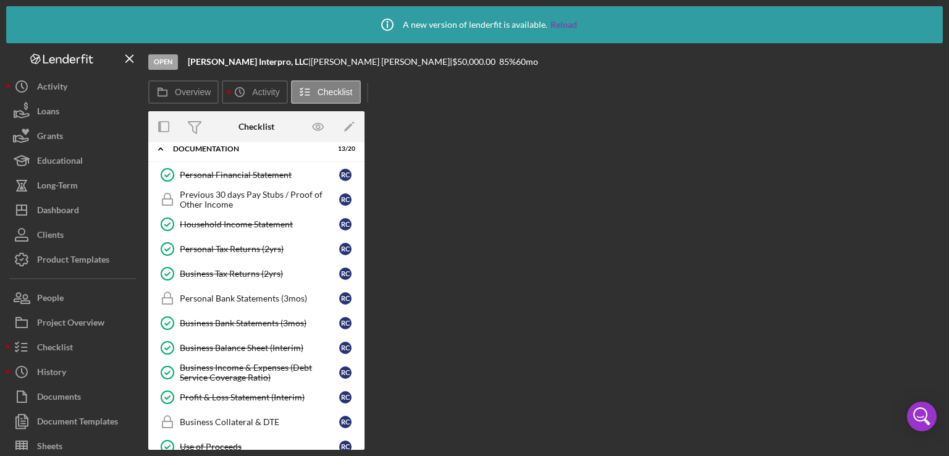
scroll to position [474, 0]
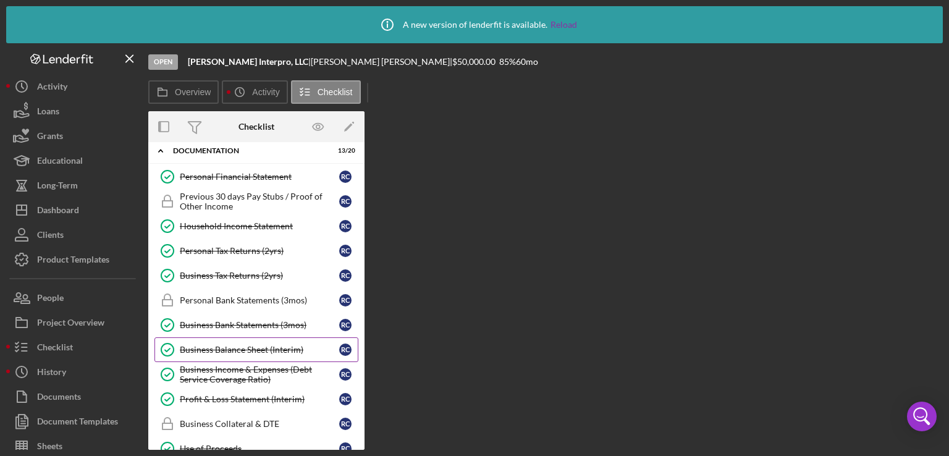
click at [205, 346] on div "Business Balance Sheet (Interim)" at bounding box center [259, 350] width 159 height 10
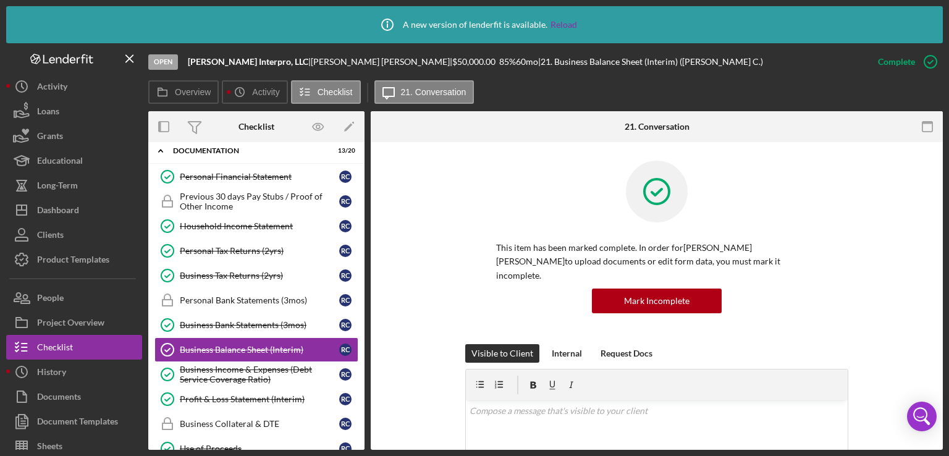
click at [846, 286] on div "This item has been marked complete. In order for Rustrian Chamale Medina to upl…" at bounding box center [656, 252] width 383 height 183
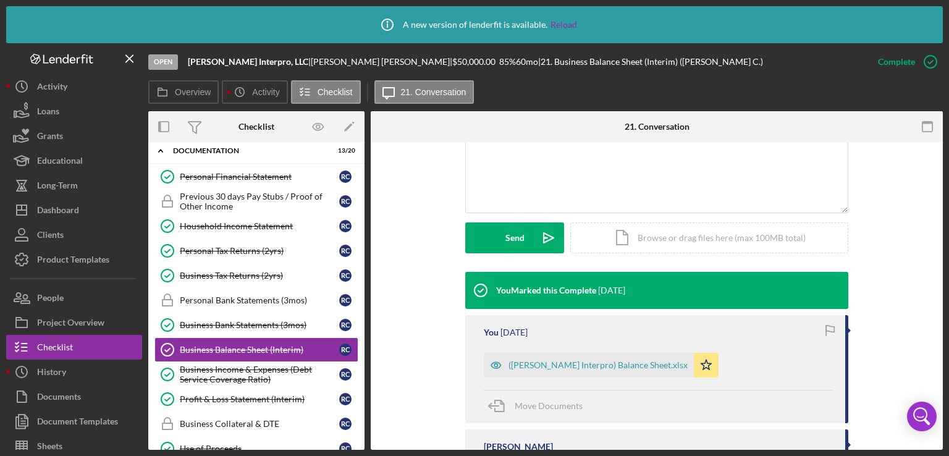
scroll to position [297, 0]
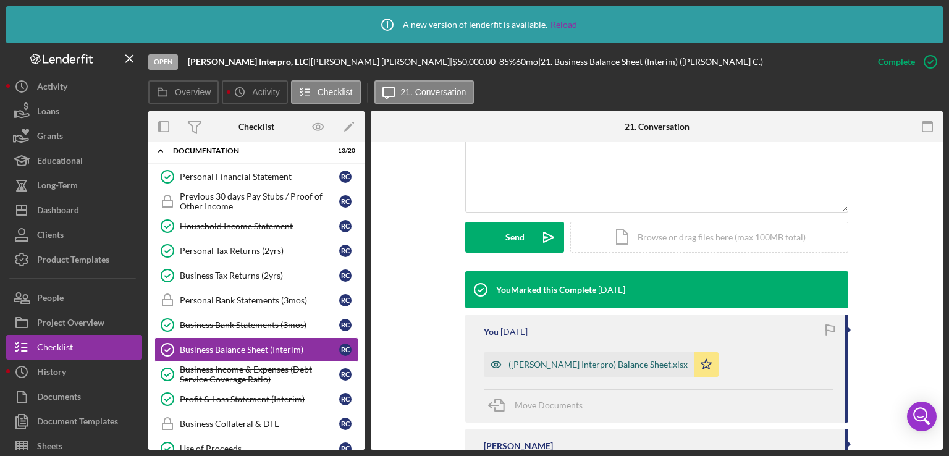
click at [630, 360] on div "(Rustrian Interpro) Balance Sheet.xlsx" at bounding box center [597, 365] width 179 height 10
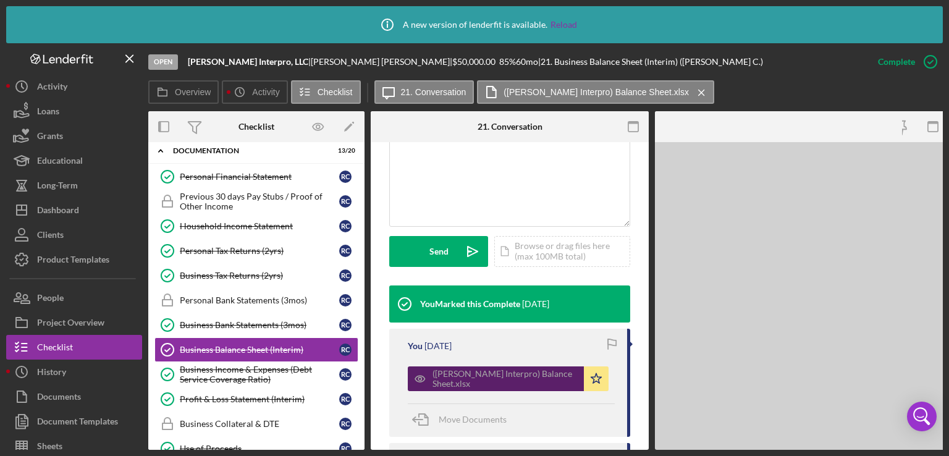
scroll to position [324, 0]
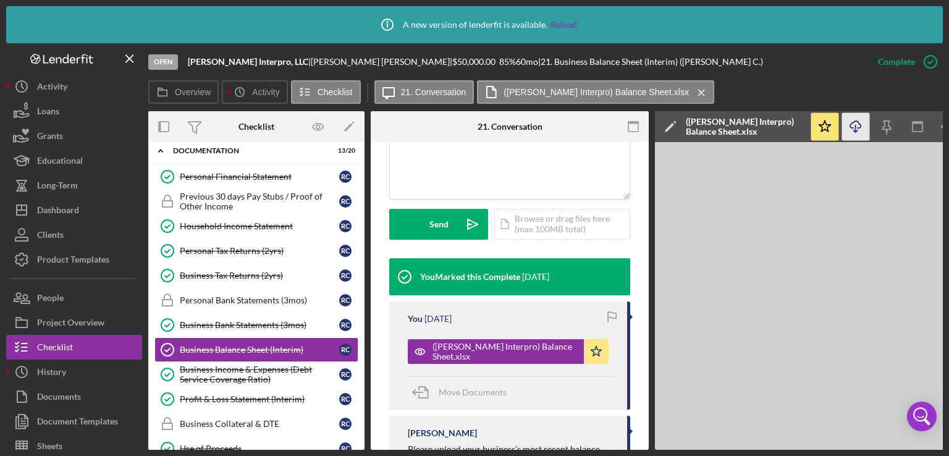
click at [857, 135] on icon "Icon/Download" at bounding box center [856, 127] width 28 height 28
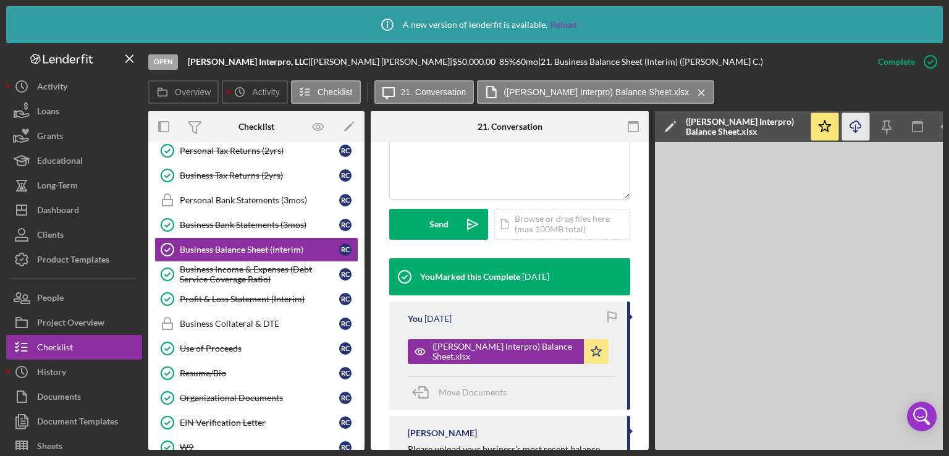
scroll to position [576, 0]
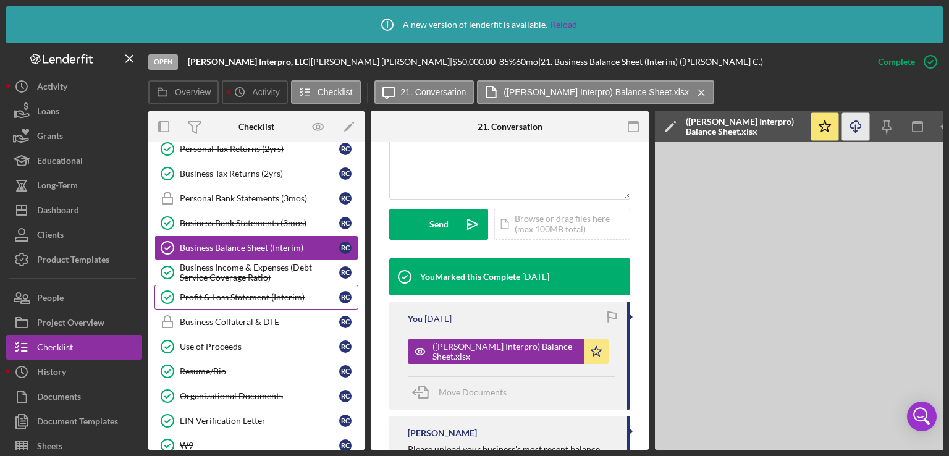
click at [259, 295] on link "Profit & Loss Statement (Interim) Profit & Loss Statement (Interim) R C" at bounding box center [256, 297] width 204 height 25
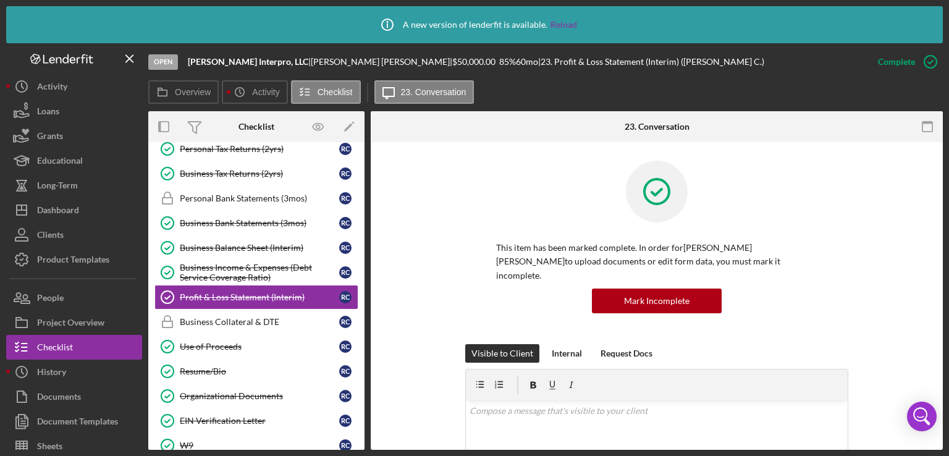
drag, startPoint x: 943, startPoint y: 263, endPoint x: 942, endPoint y: 387, distance: 124.2
click at [942, 387] on div "Icon/Info A new version of lenderfit is available. Reload Open Rustrian Interpr…" at bounding box center [474, 228] width 949 height 456
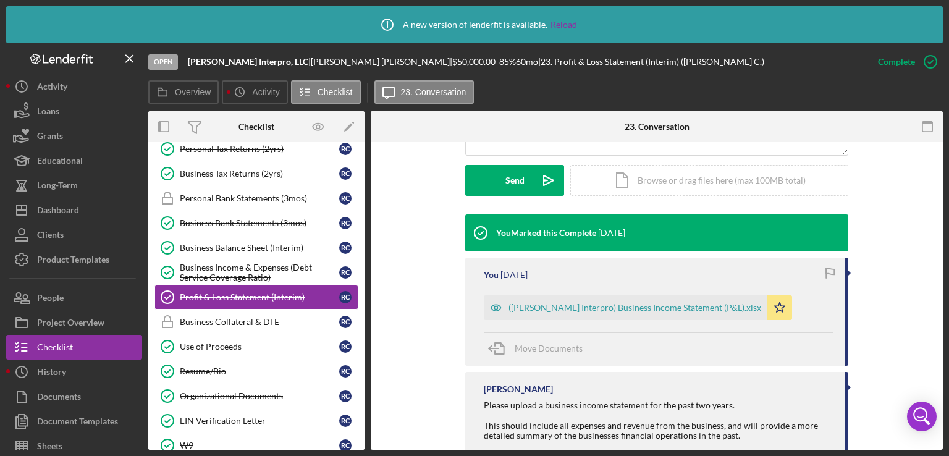
scroll to position [371, 0]
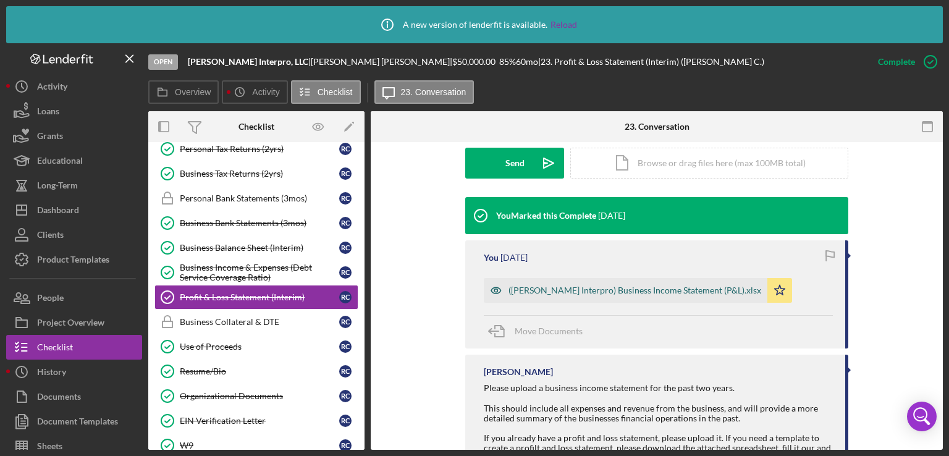
click at [593, 285] on div "(Rustrian Interpro) Business Income Statement (P&L).xlsx" at bounding box center [634, 290] width 253 height 10
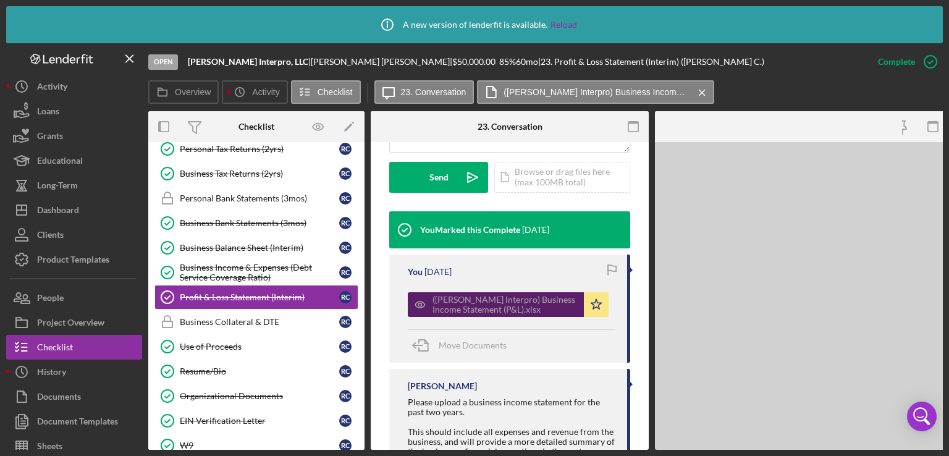
scroll to position [398, 0]
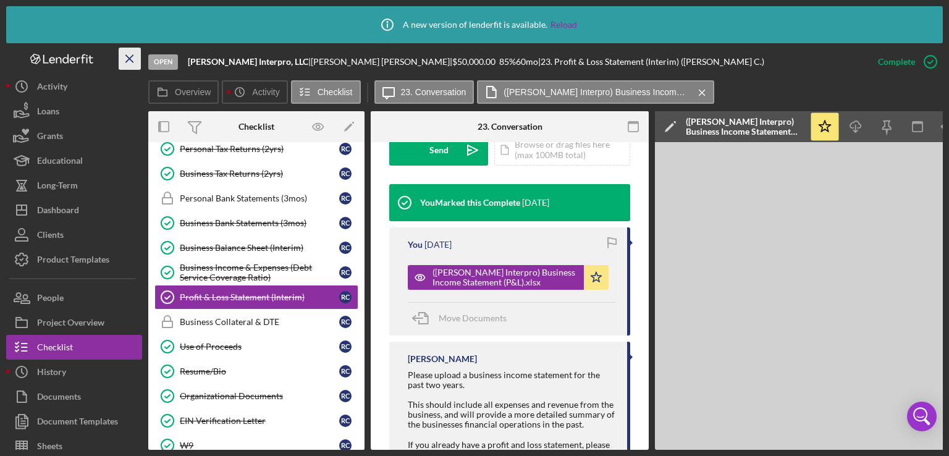
click at [130, 51] on icon "Icon/Menu Close" at bounding box center [130, 59] width 28 height 28
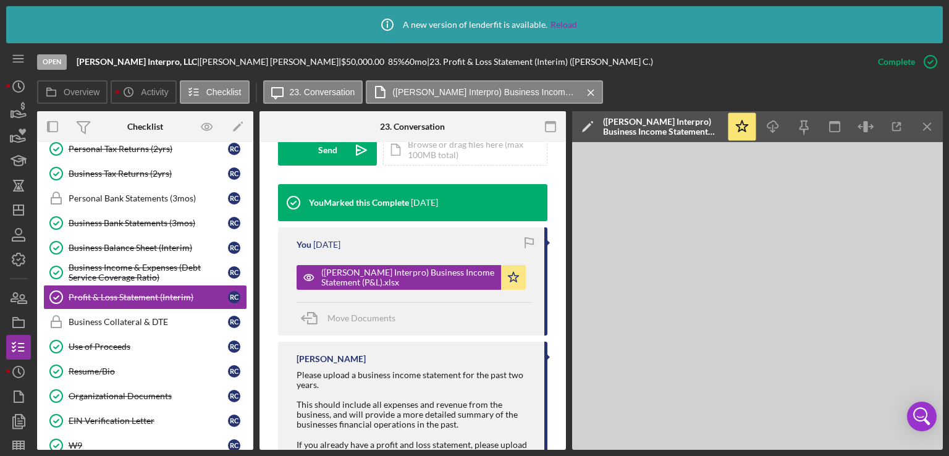
scroll to position [384, 0]
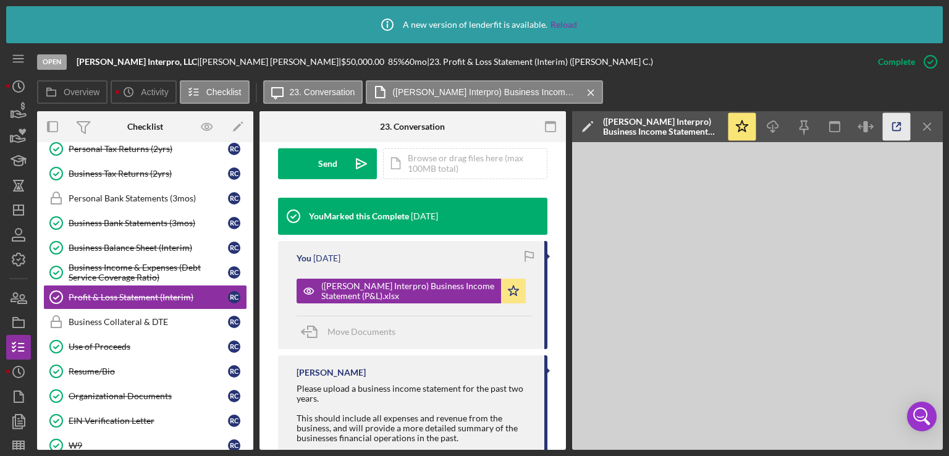
click at [898, 131] on icon "button" at bounding box center [897, 127] width 8 height 8
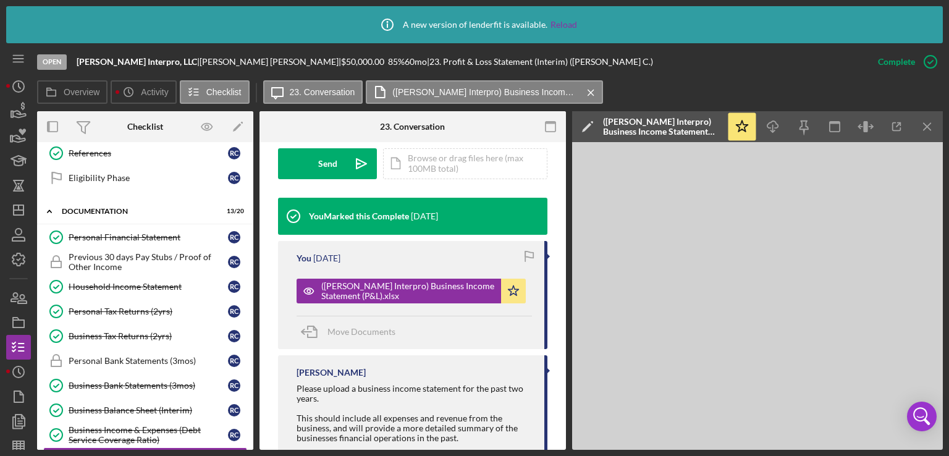
scroll to position [415, 0]
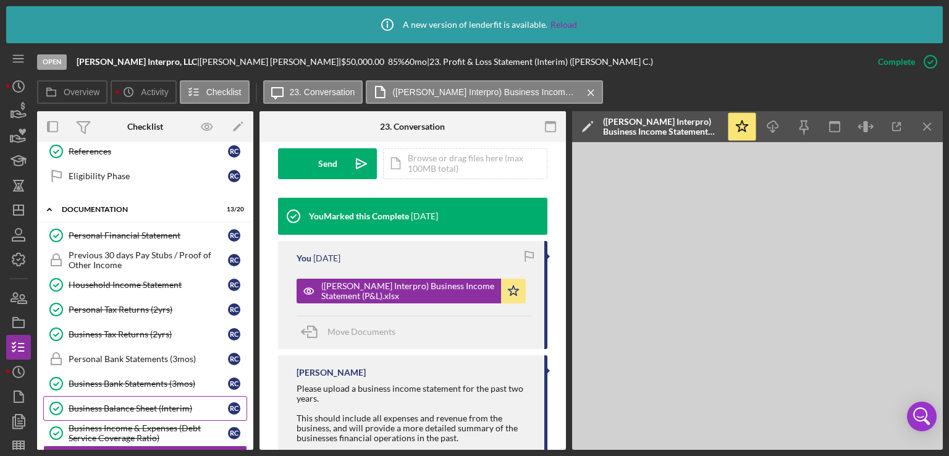
click at [153, 403] on div "Business Balance Sheet (Interim)" at bounding box center [148, 408] width 159 height 10
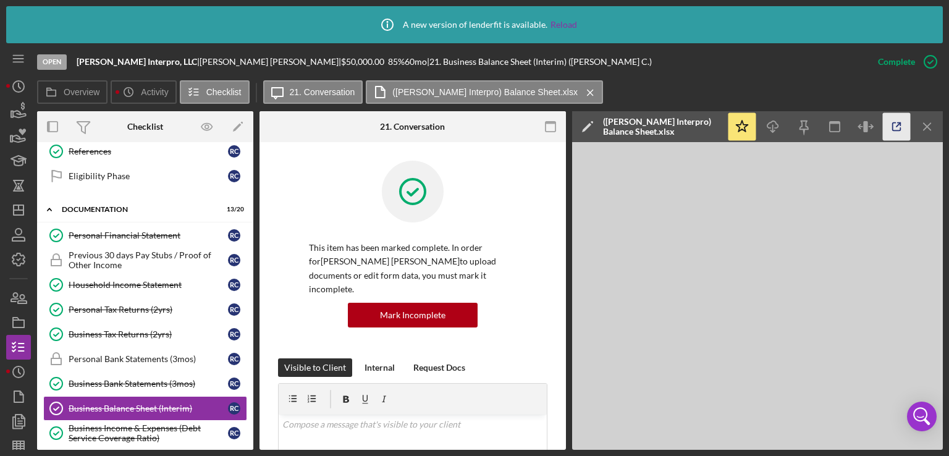
click at [897, 128] on icon "button" at bounding box center [897, 127] width 28 height 28
click at [20, 62] on line "button" at bounding box center [18, 62] width 10 height 0
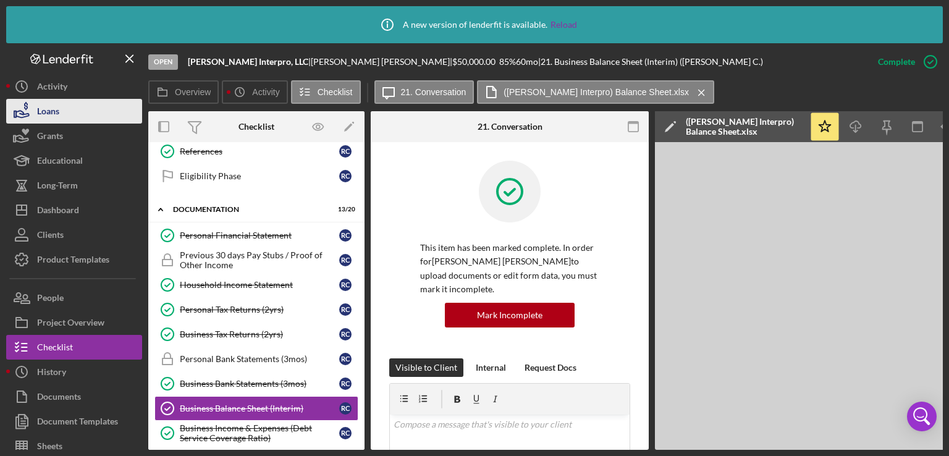
click at [54, 114] on div "Loans" at bounding box center [48, 113] width 22 height 28
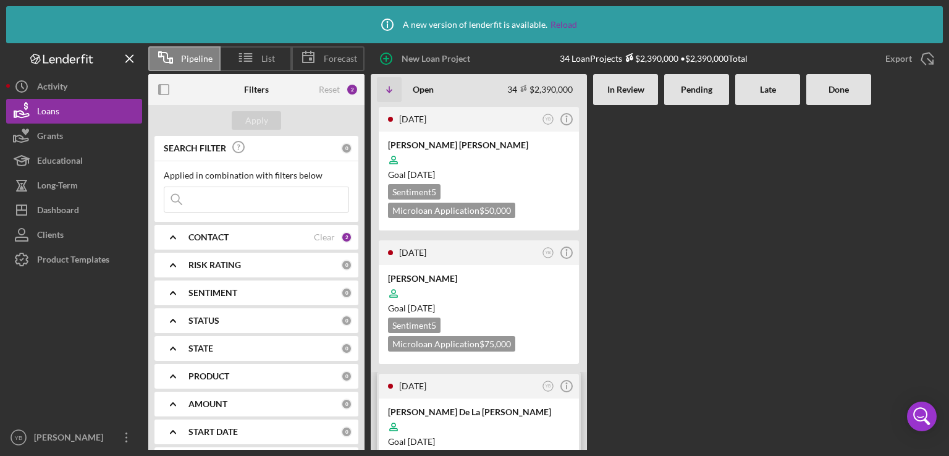
click at [495, 418] on div at bounding box center [479, 426] width 182 height 23
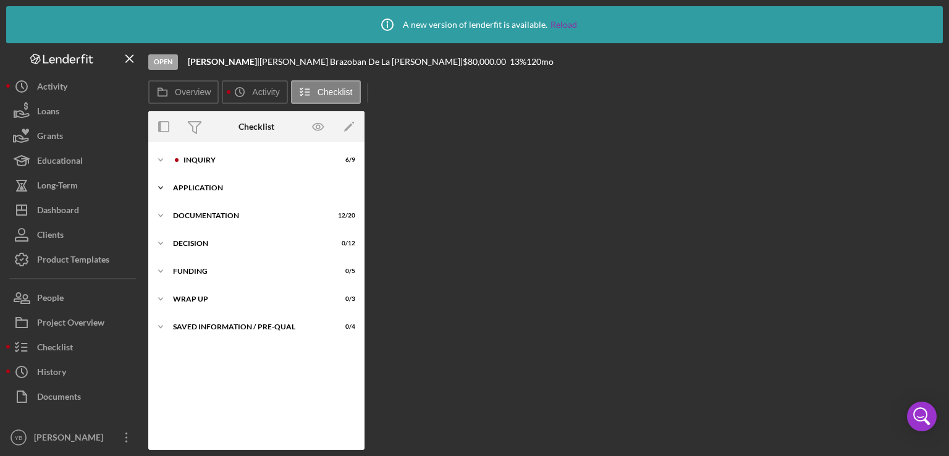
click at [198, 186] on div "Application" at bounding box center [261, 187] width 176 height 7
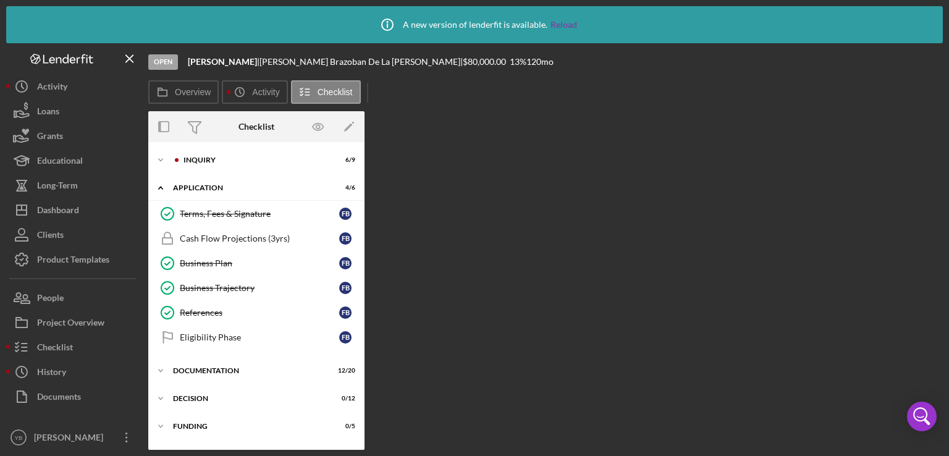
scroll to position [49, 0]
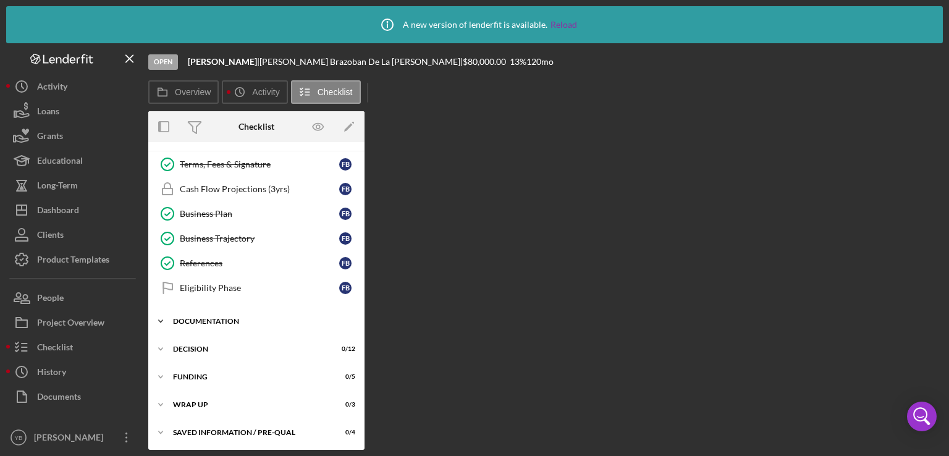
click at [220, 318] on div "Documentation" at bounding box center [261, 321] width 176 height 7
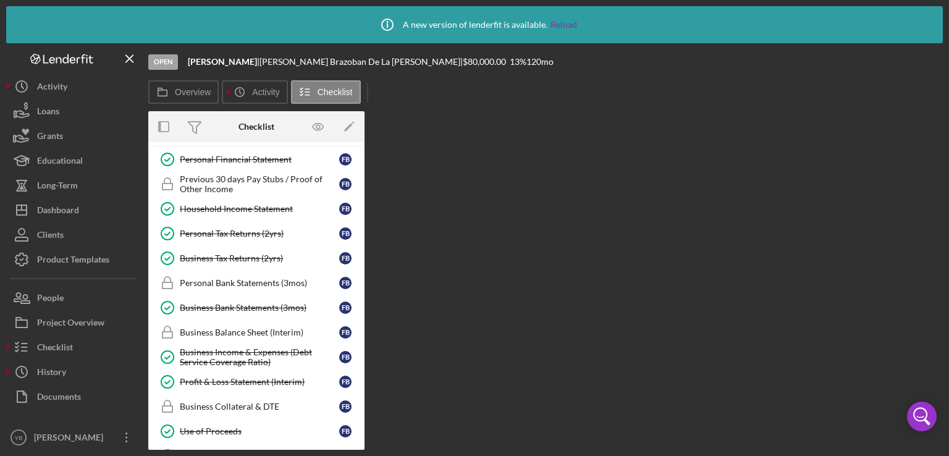
scroll to position [240, 0]
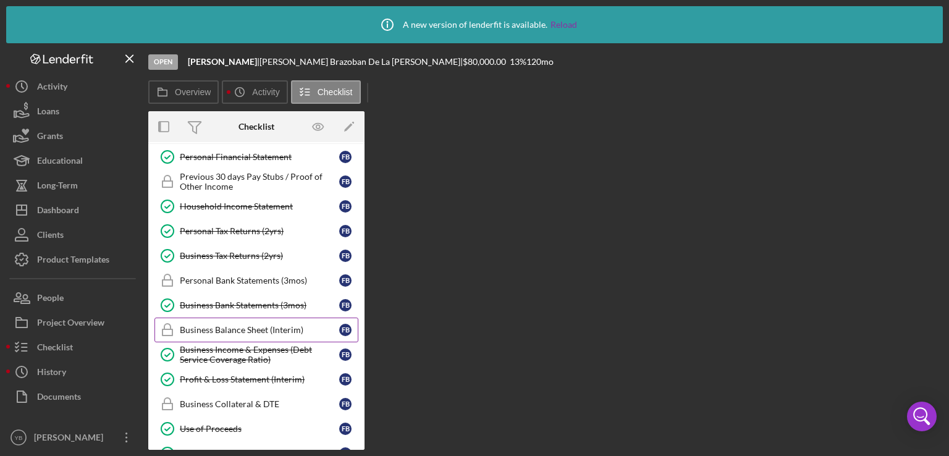
click at [250, 325] on div "Business Balance Sheet (Interim)" at bounding box center [259, 330] width 159 height 10
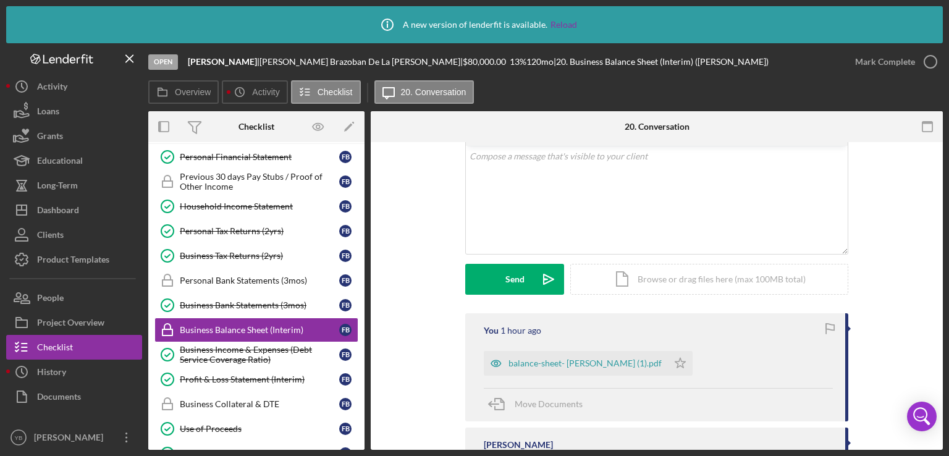
scroll to position [254, 0]
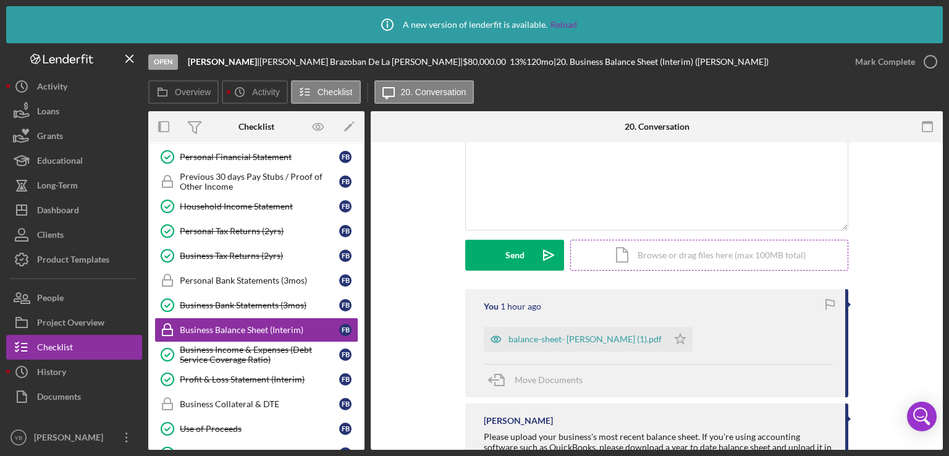
click at [668, 251] on div "Icon/Document Browse or drag files here (max 100MB total) Tap to choose files o…" at bounding box center [709, 255] width 278 height 31
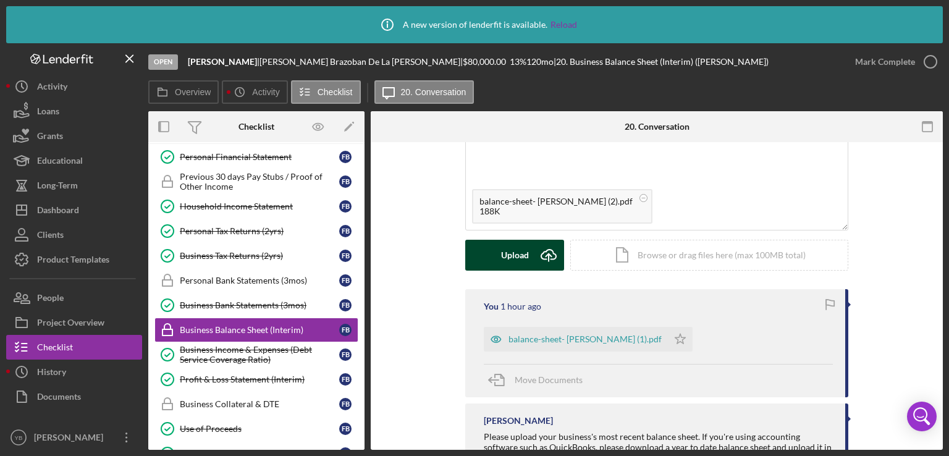
click at [497, 260] on button "Upload Icon/Upload" at bounding box center [514, 255] width 99 height 31
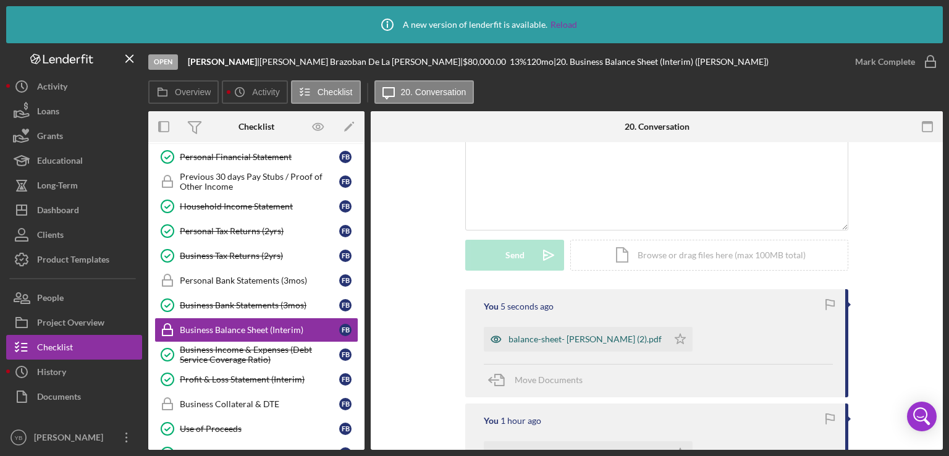
click at [625, 336] on div "balance-sheet- FAUSTINA BRAZOBAN (2).pdf" at bounding box center [584, 339] width 153 height 10
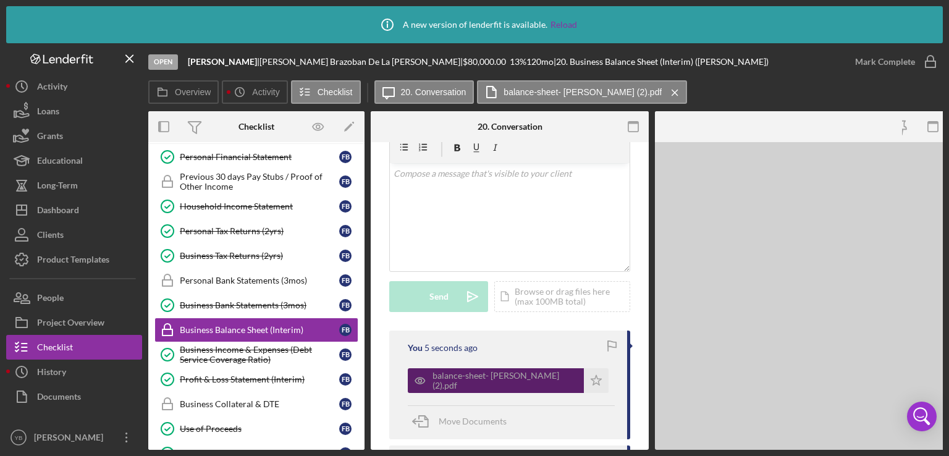
scroll to position [295, 0]
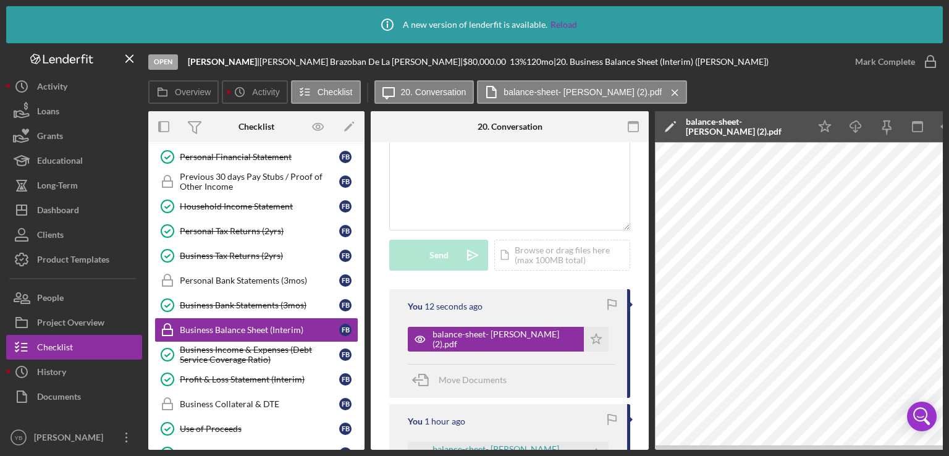
drag, startPoint x: 744, startPoint y: 450, endPoint x: 831, endPoint y: 449, distance: 86.5
click at [831, 449] on div "Icon/Info A new version of lenderfit is available. Reload Open Faustina Brazoba…" at bounding box center [474, 228] width 949 height 456
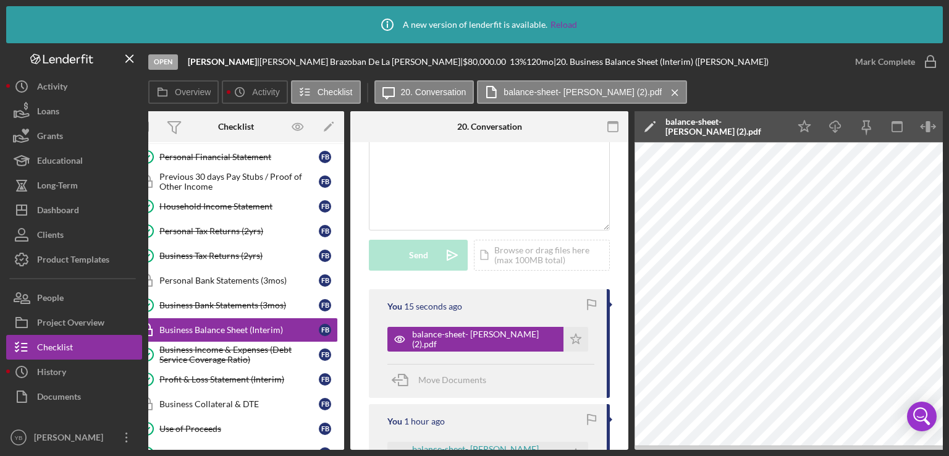
scroll to position [0, 0]
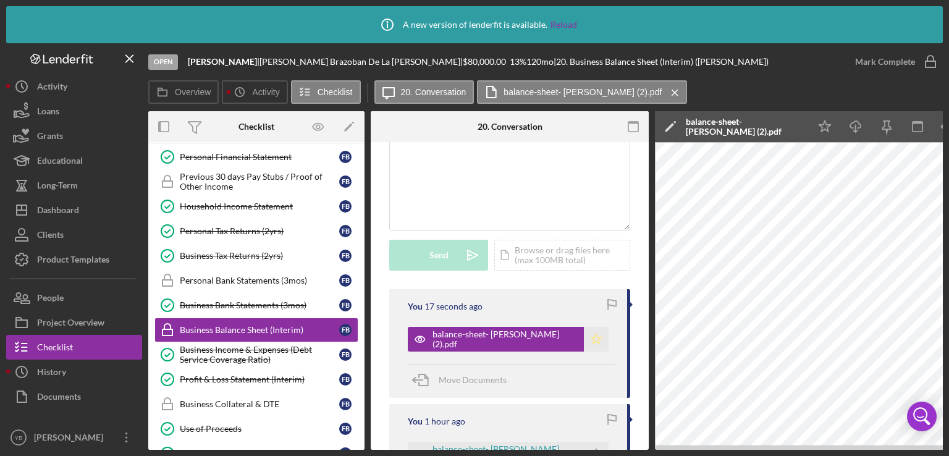
click at [588, 339] on icon "Icon/Star" at bounding box center [596, 339] width 25 height 25
click at [904, 65] on div "Mark Complete" at bounding box center [885, 61] width 60 height 25
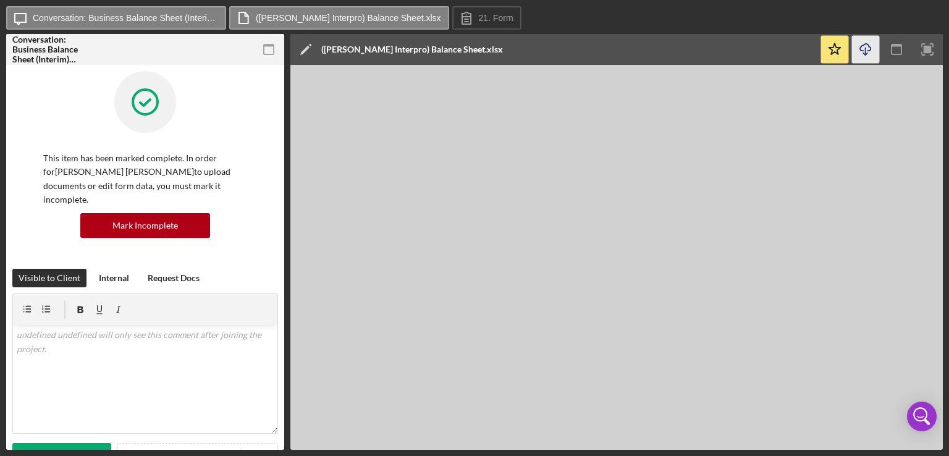
click at [864, 55] on icon "Icon/Download" at bounding box center [866, 50] width 28 height 28
